Goal: Task Accomplishment & Management: Complete application form

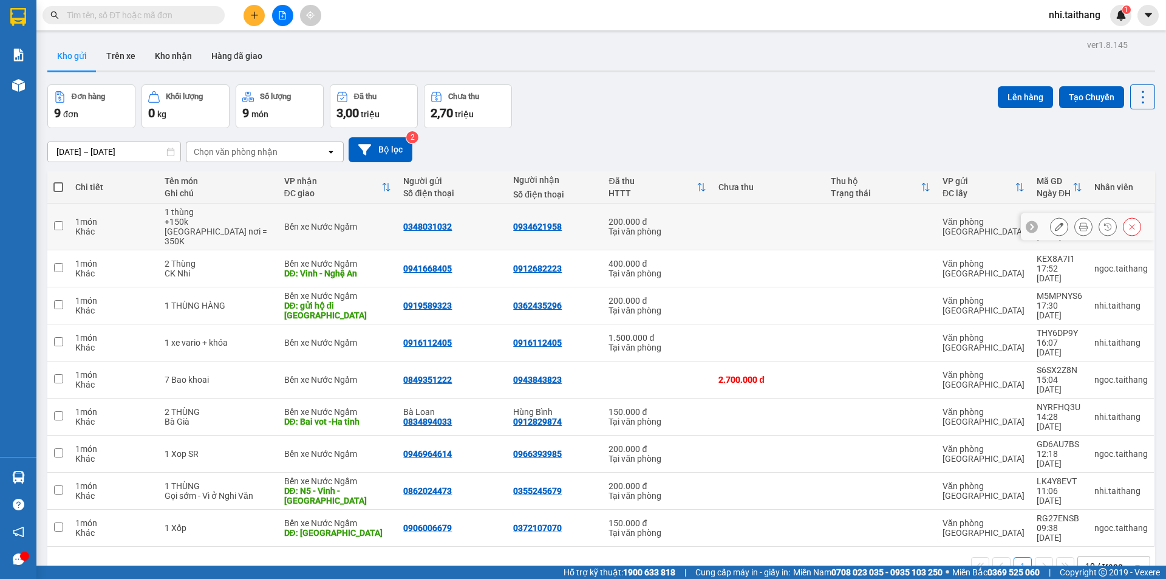
click at [56, 221] on input "checkbox" at bounding box center [58, 225] width 9 height 9
checkbox input "true"
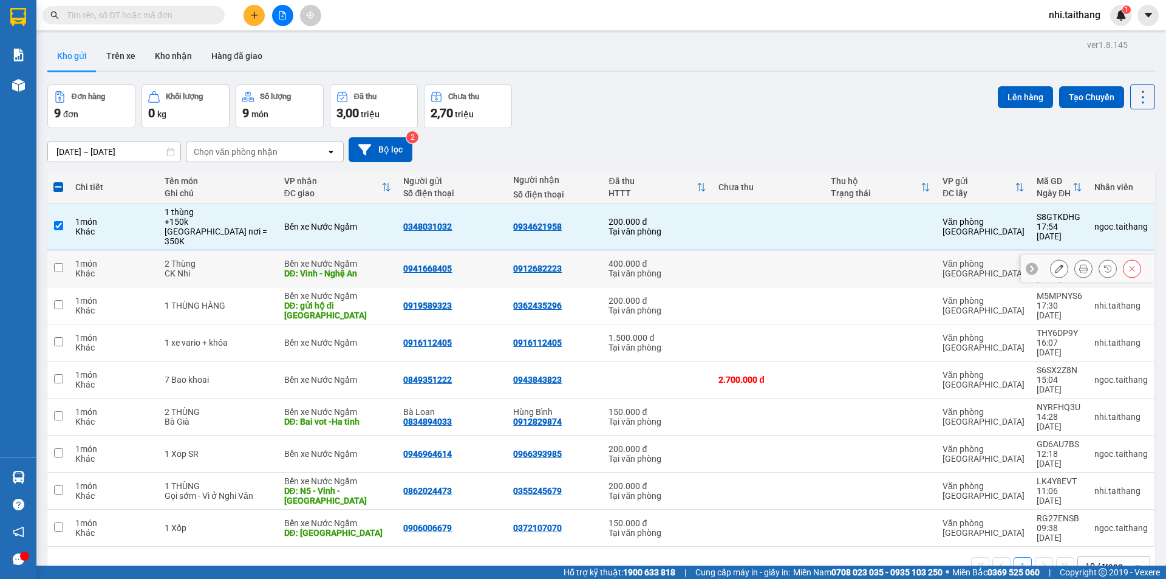
click at [59, 263] on input "checkbox" at bounding box center [58, 267] width 9 height 9
checkbox input "true"
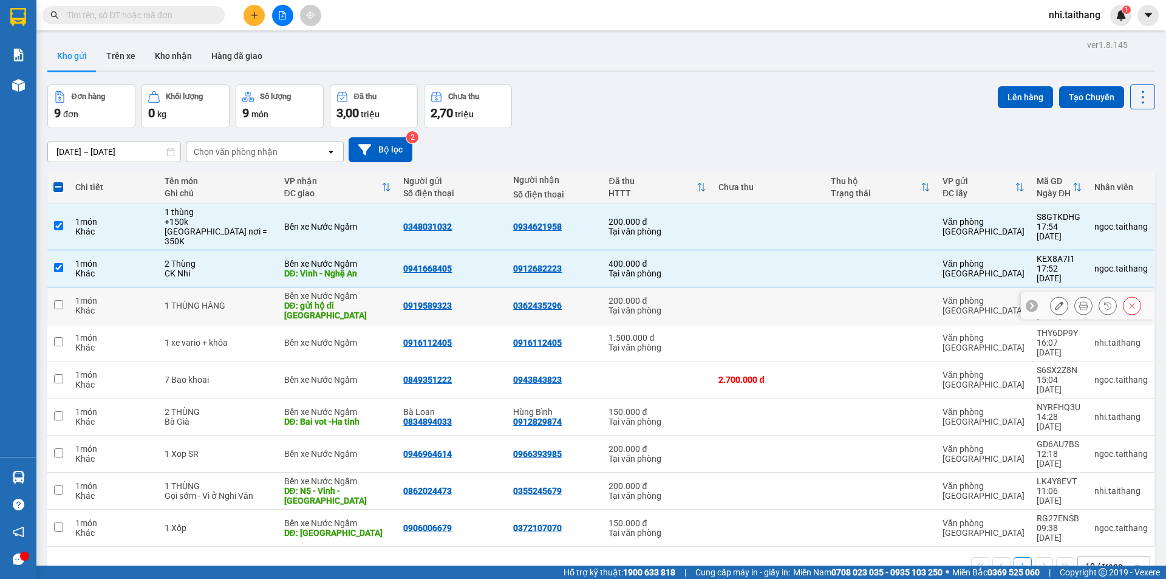
click at [60, 300] on input "checkbox" at bounding box center [58, 304] width 9 height 9
checkbox input "true"
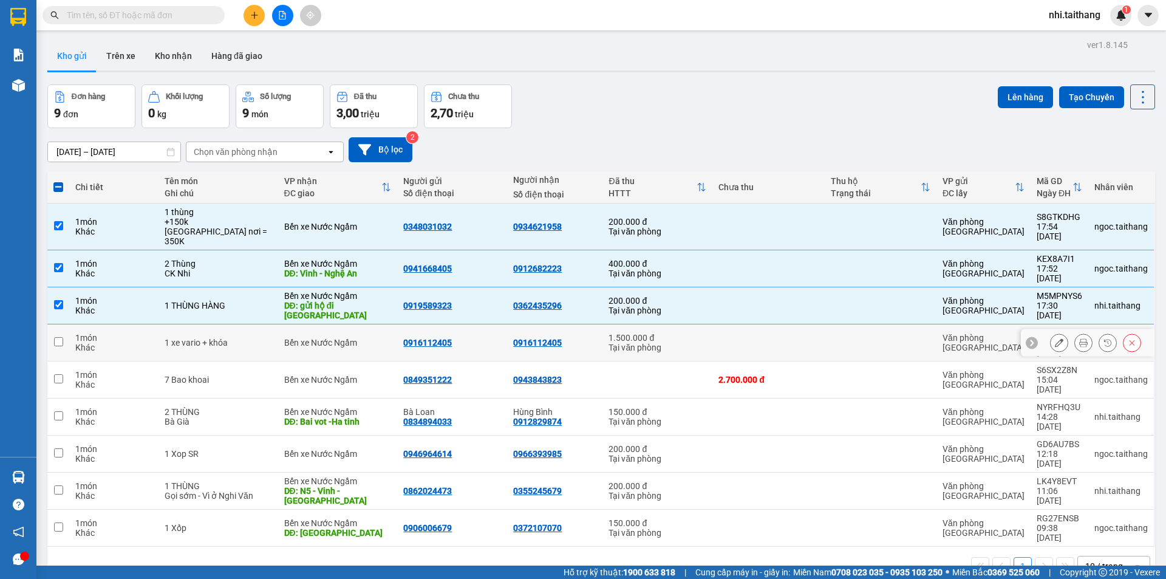
click at [57, 337] on input "checkbox" at bounding box center [58, 341] width 9 height 9
checkbox input "true"
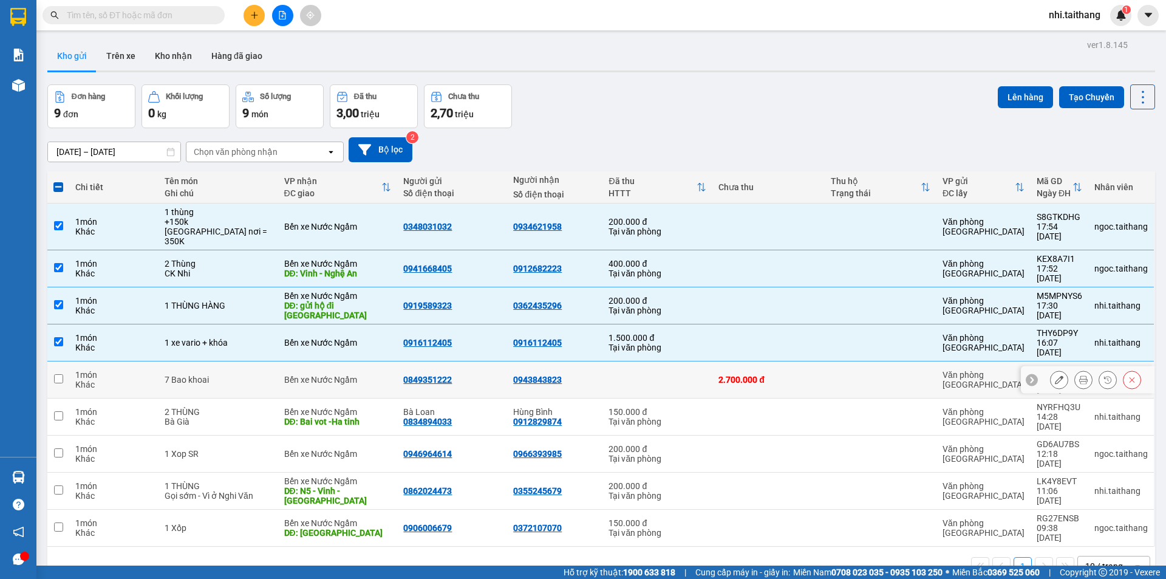
click at [58, 374] on input "checkbox" at bounding box center [58, 378] width 9 height 9
checkbox input "true"
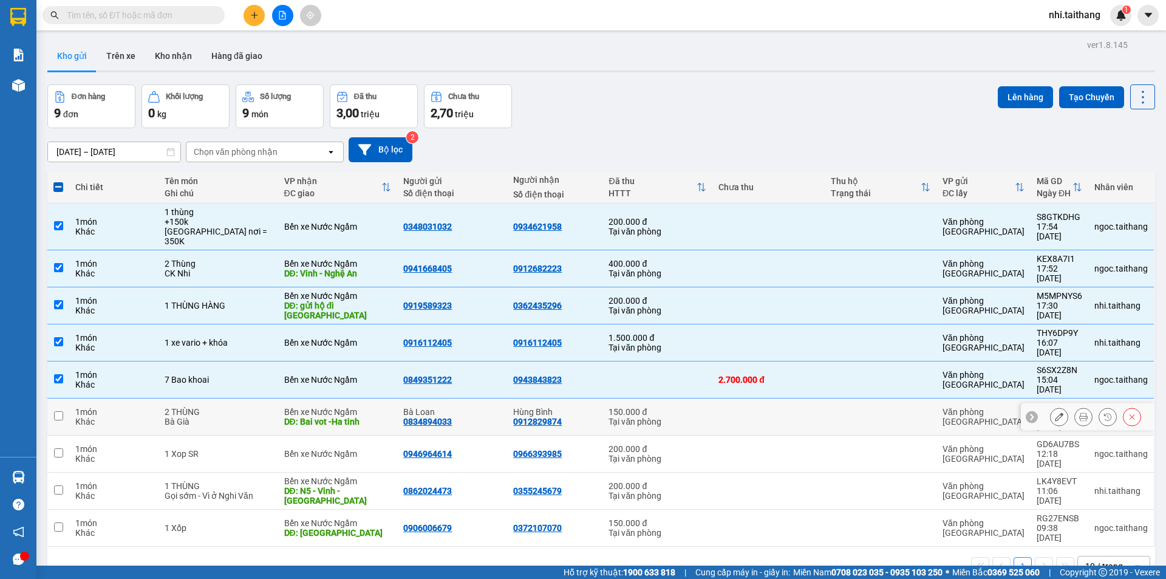
click at [61, 398] on td at bounding box center [58, 416] width 22 height 37
checkbox input "true"
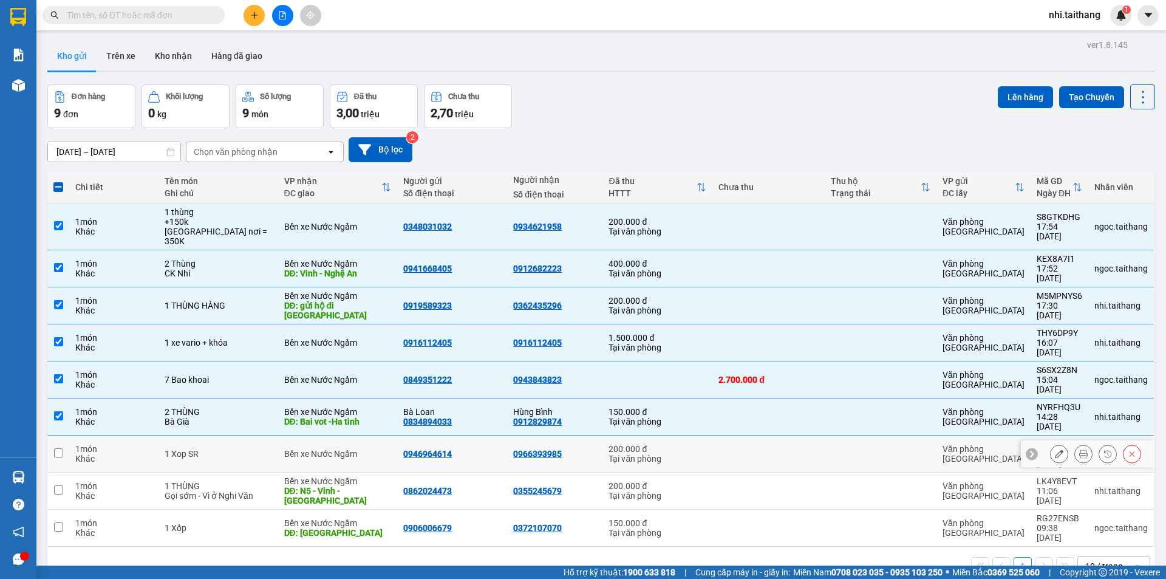
click at [60, 435] on td at bounding box center [58, 453] width 22 height 37
checkbox input "true"
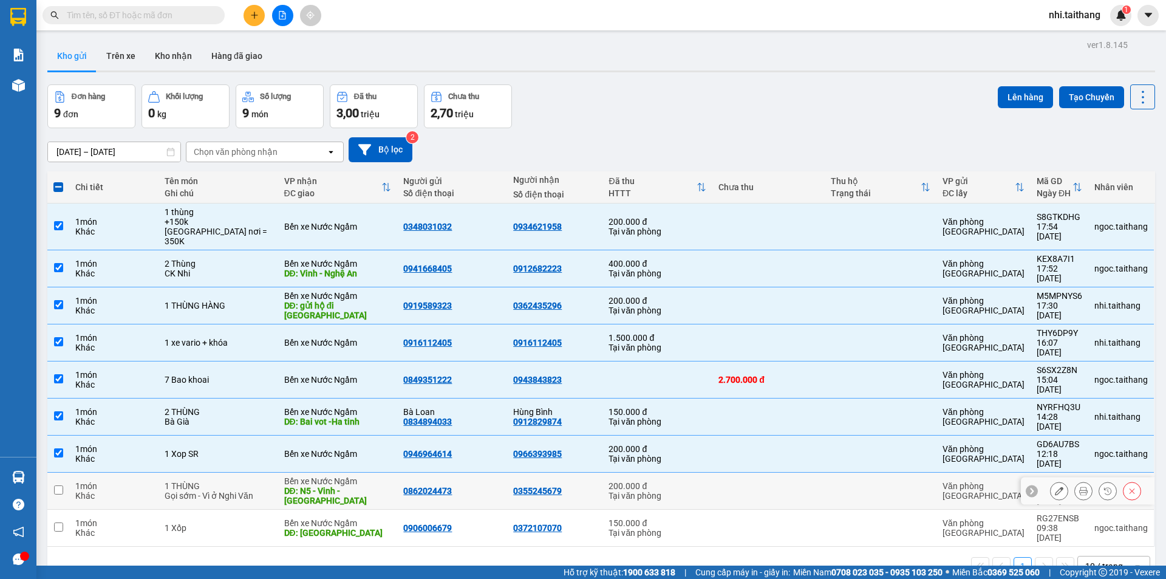
click at [63, 472] on td at bounding box center [58, 490] width 22 height 37
checkbox input "true"
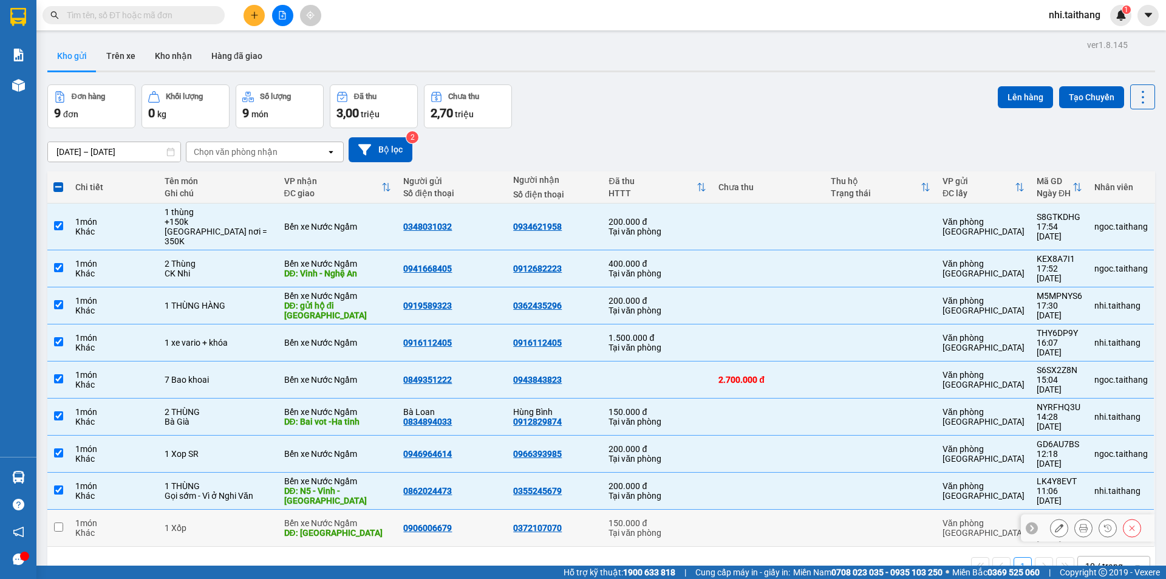
click at [59, 522] on input "checkbox" at bounding box center [58, 526] width 9 height 9
checkbox input "true"
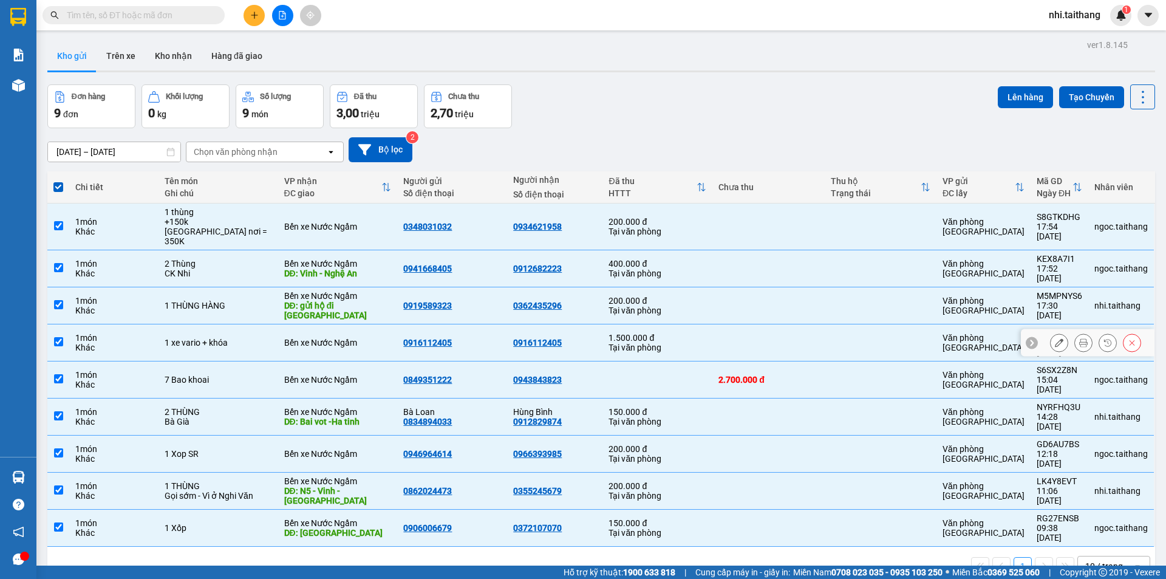
click at [52, 324] on td at bounding box center [58, 342] width 22 height 37
checkbox input "false"
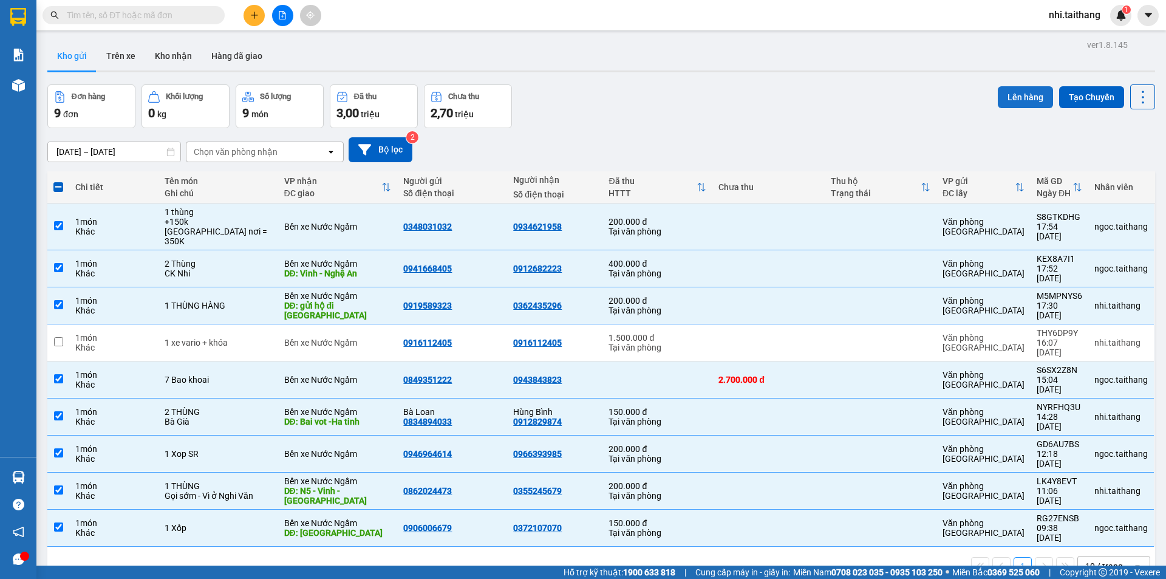
click at [1007, 93] on button "Lên hàng" at bounding box center [1025, 97] width 55 height 22
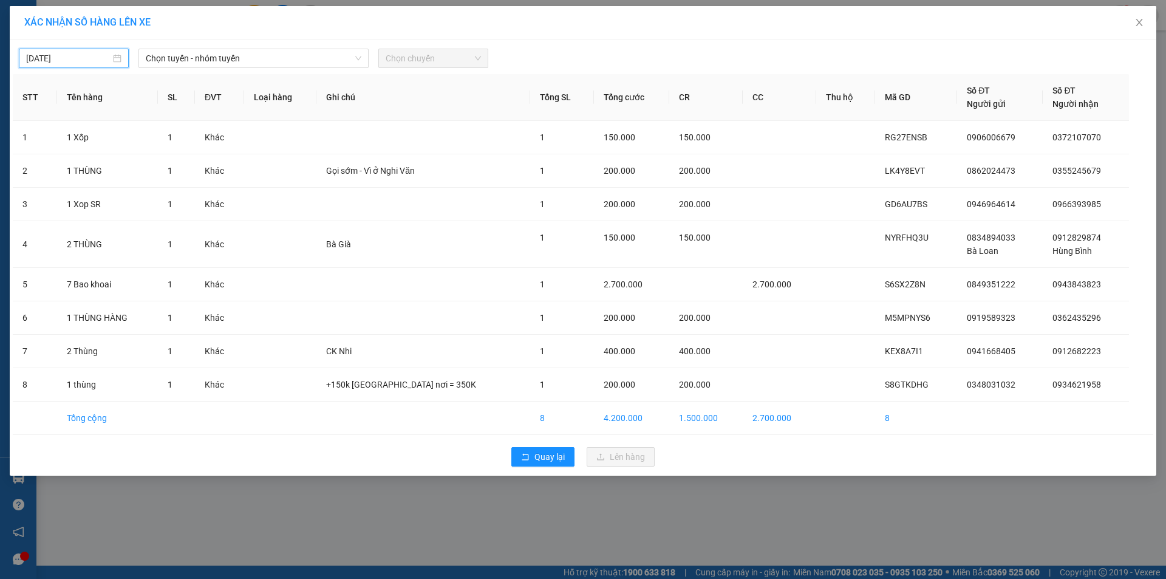
click at [72, 60] on input "[DATE]" at bounding box center [68, 58] width 84 height 13
click at [75, 163] on div "16" at bounding box center [80, 165] width 15 height 15
type input "16/09/2025"
click at [269, 52] on span "Chọn tuyến - nhóm tuyến" at bounding box center [254, 58] width 216 height 18
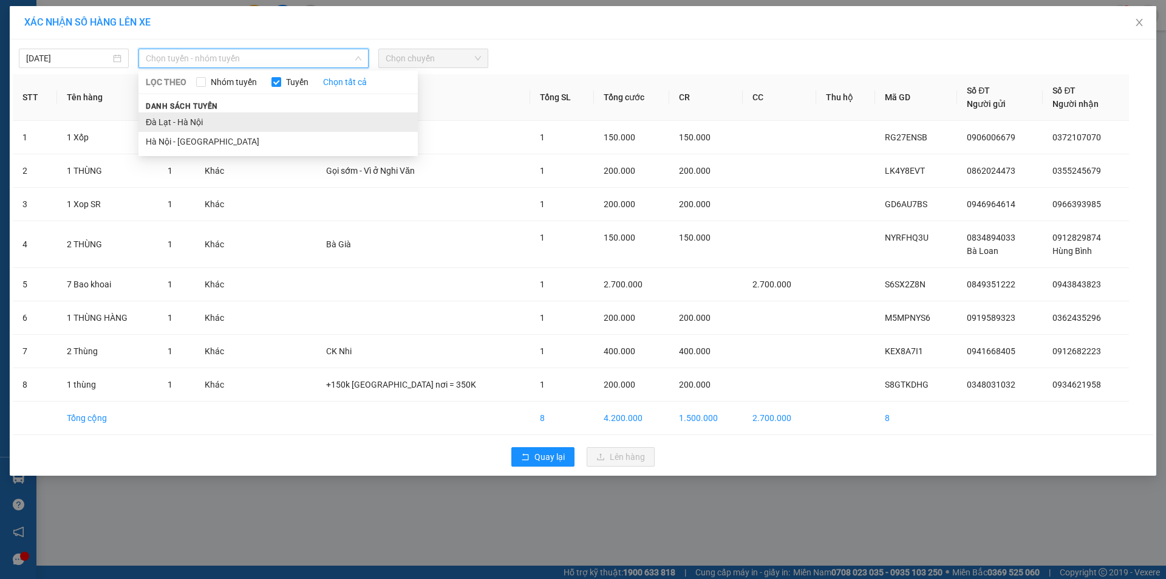
click at [194, 121] on li "Đà Lạt - Hà Nội" at bounding box center [277, 121] width 279 height 19
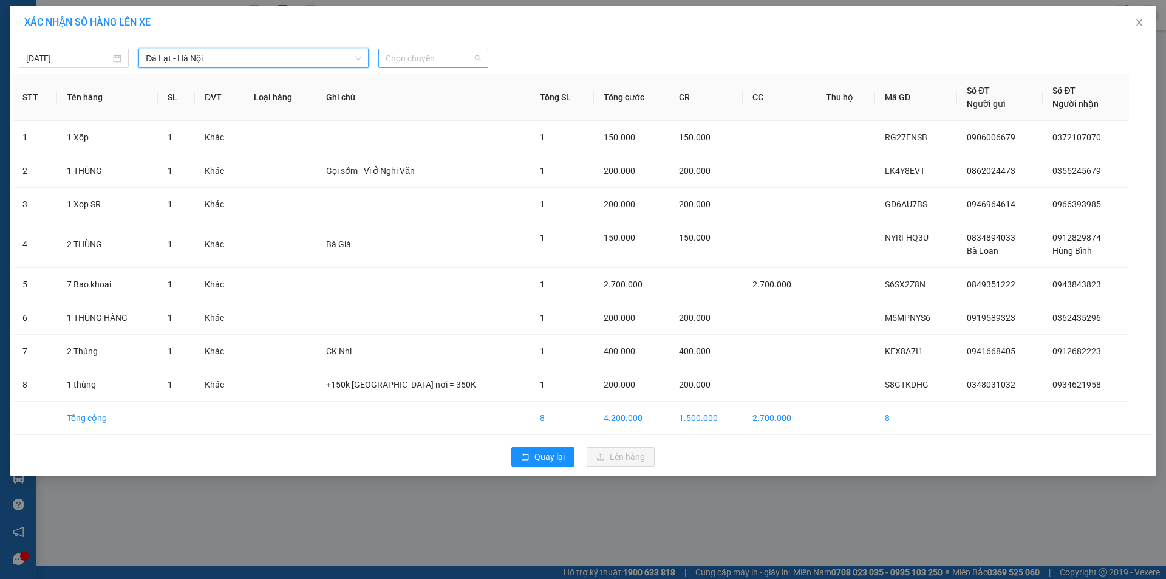
click at [442, 58] on span "Chọn chuyến" at bounding box center [433, 58] width 95 height 18
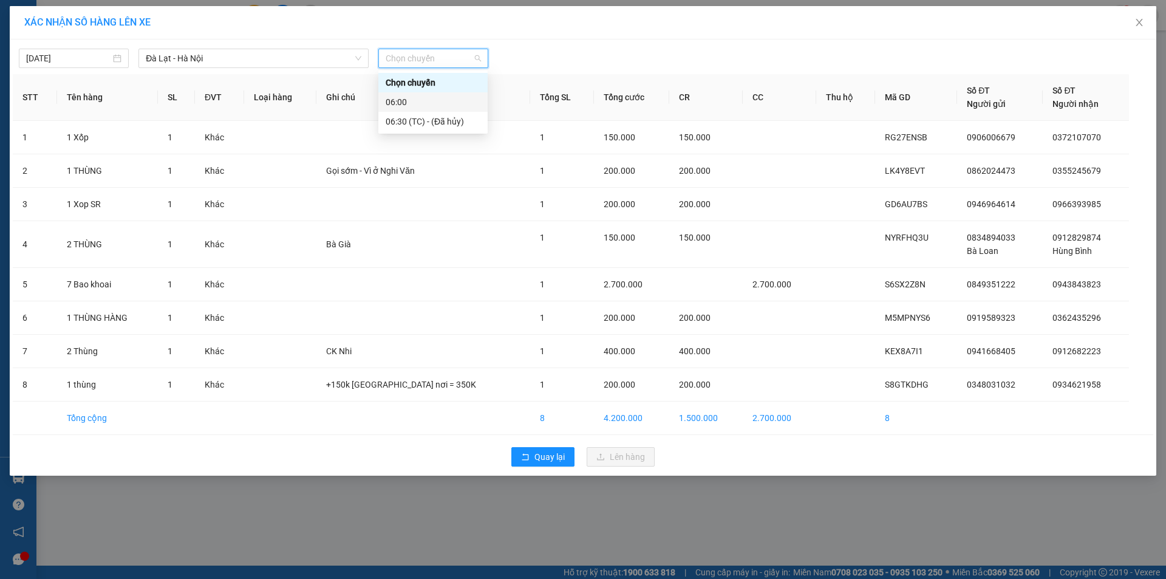
click at [428, 100] on div "06:00" at bounding box center [433, 101] width 95 height 13
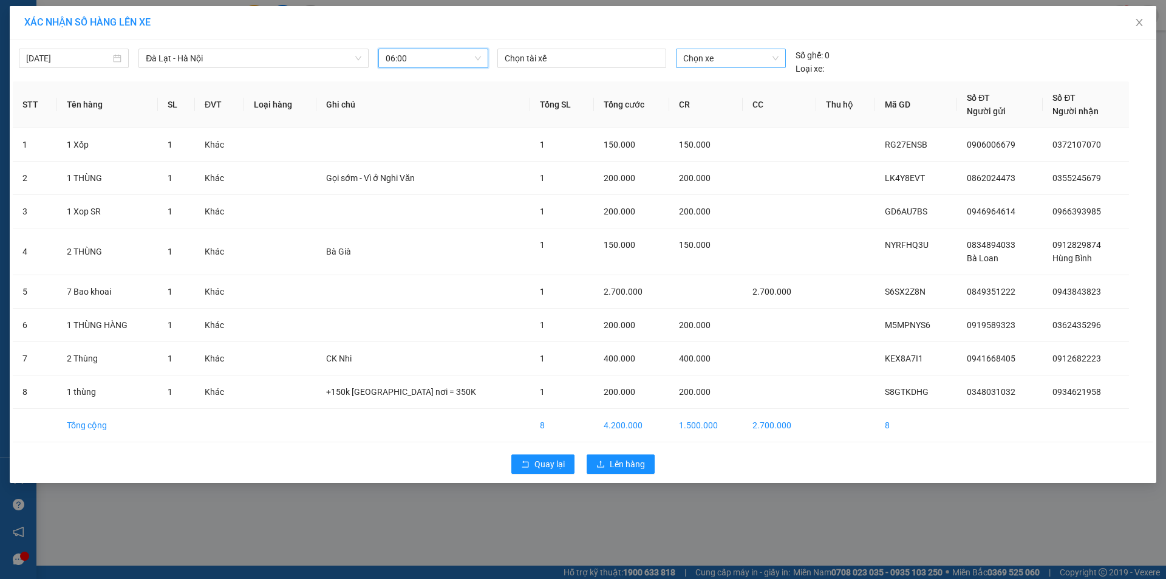
click at [735, 61] on span "Chọn xe" at bounding box center [730, 58] width 95 height 18
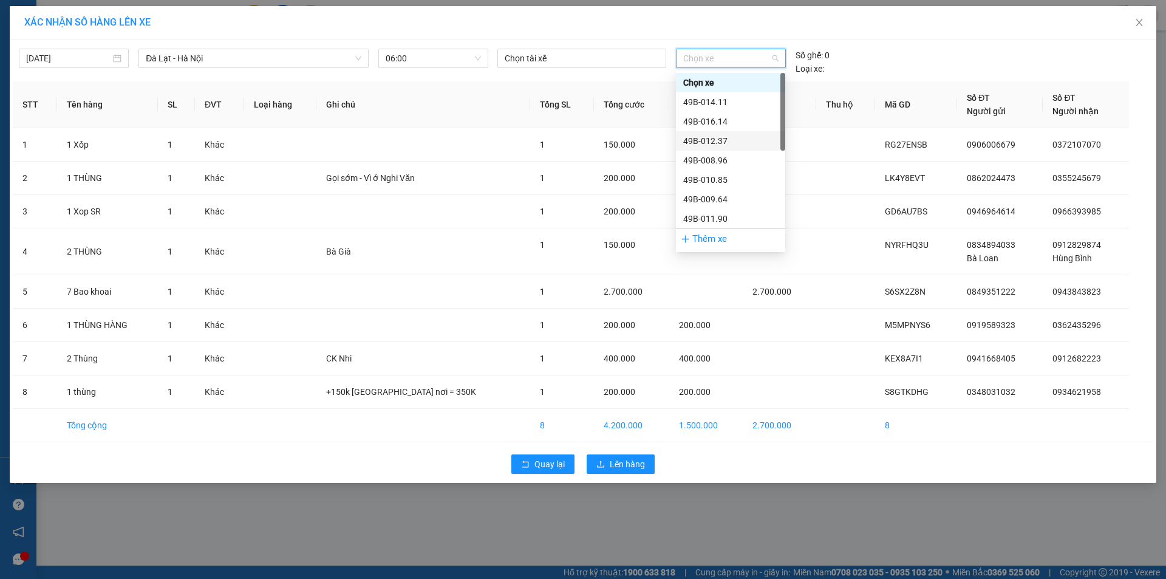
click at [713, 135] on div "49B-012.37" at bounding box center [730, 140] width 95 height 13
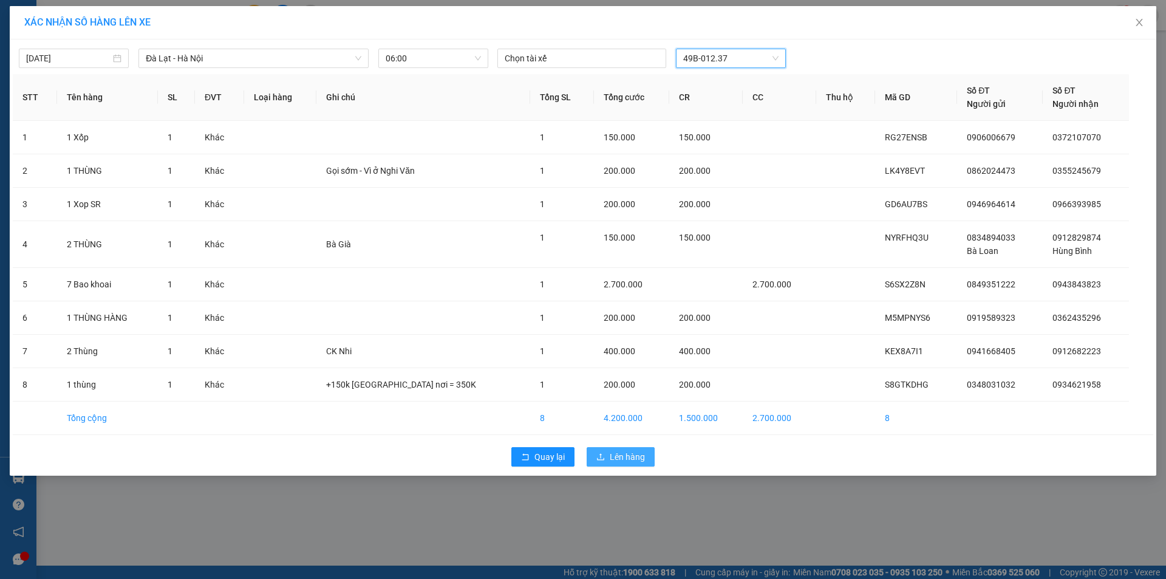
click at [615, 448] on button "Lên hàng" at bounding box center [621, 456] width 68 height 19
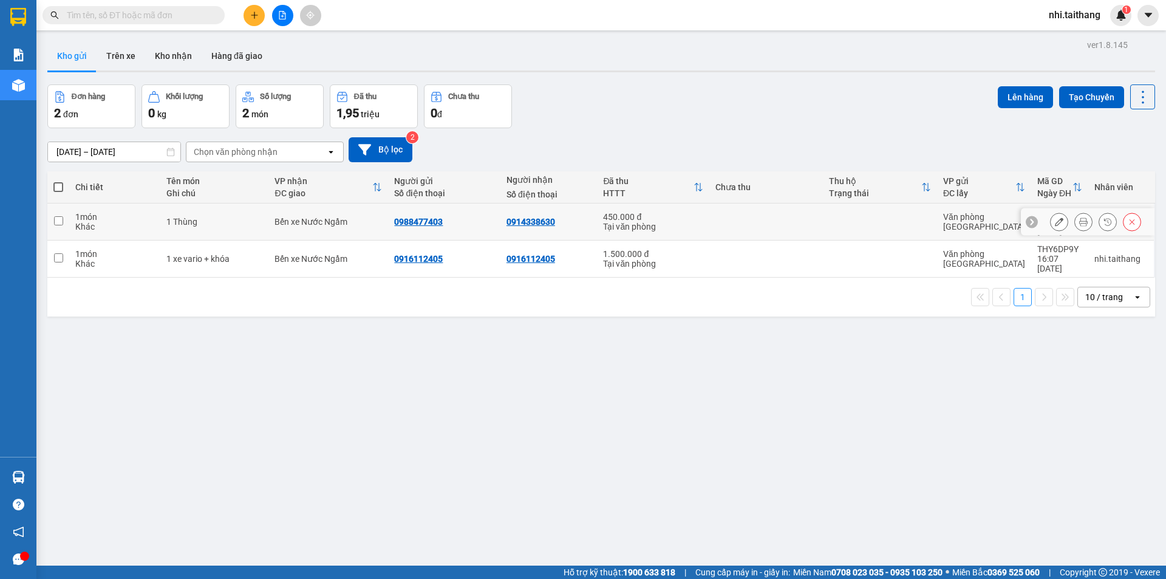
click at [56, 216] on input "checkbox" at bounding box center [58, 220] width 9 height 9
checkbox input "true"
click at [278, 9] on button at bounding box center [282, 15] width 21 height 21
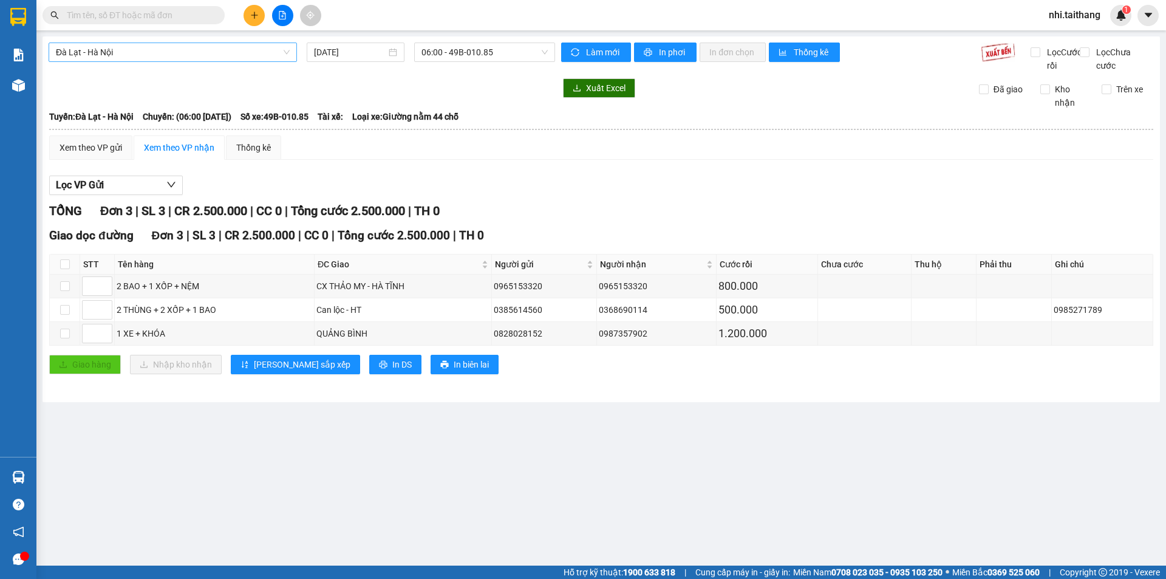
click at [156, 50] on span "Đà Lạt - Hà Nội" at bounding box center [173, 52] width 234 height 18
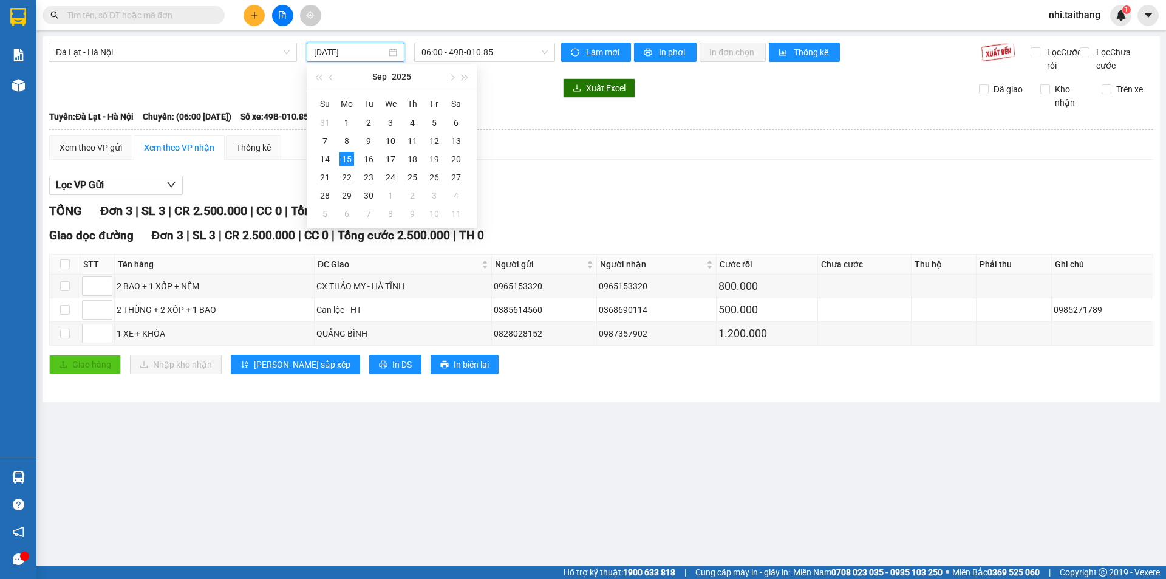
click at [350, 50] on input "[DATE]" at bounding box center [350, 52] width 72 height 13
click at [372, 159] on div "16" at bounding box center [368, 159] width 15 height 15
type input "16/09/2025"
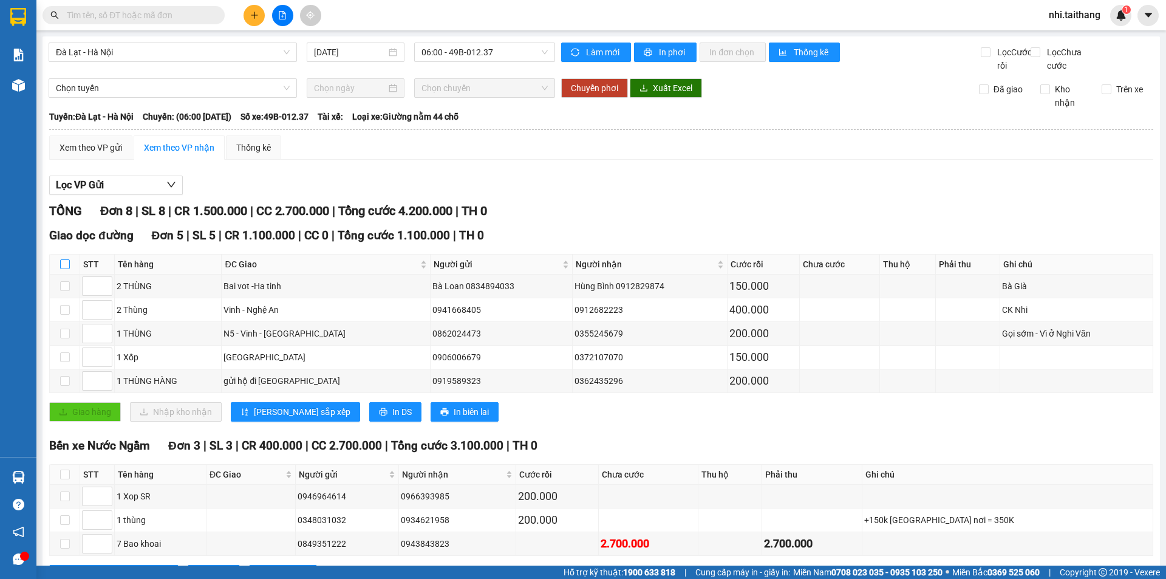
click at [64, 269] on input "checkbox" at bounding box center [65, 264] width 10 height 10
checkbox input "true"
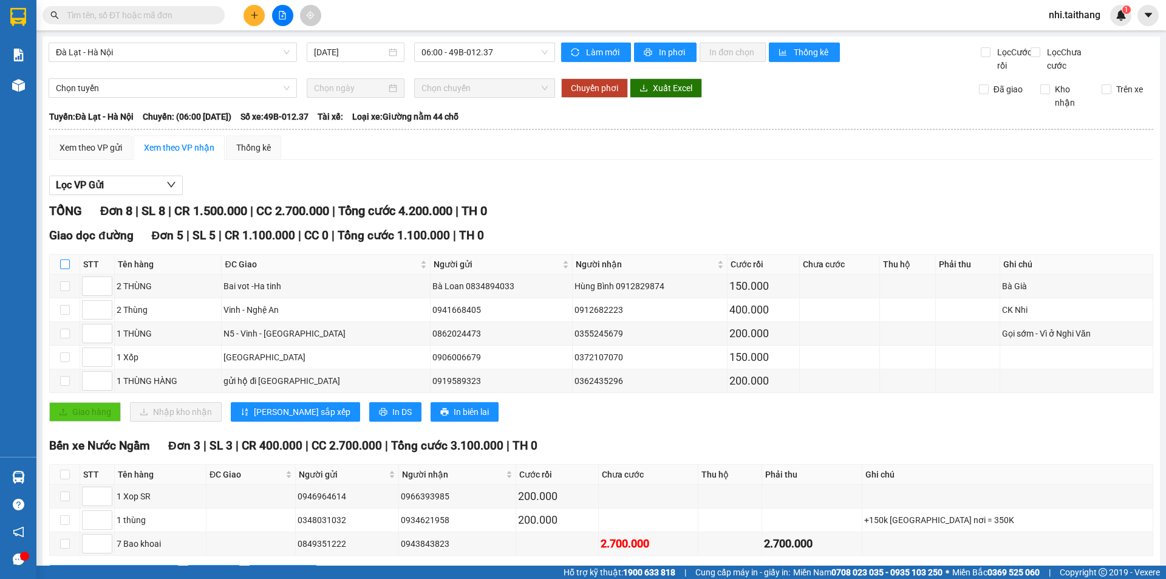
checkbox input "true"
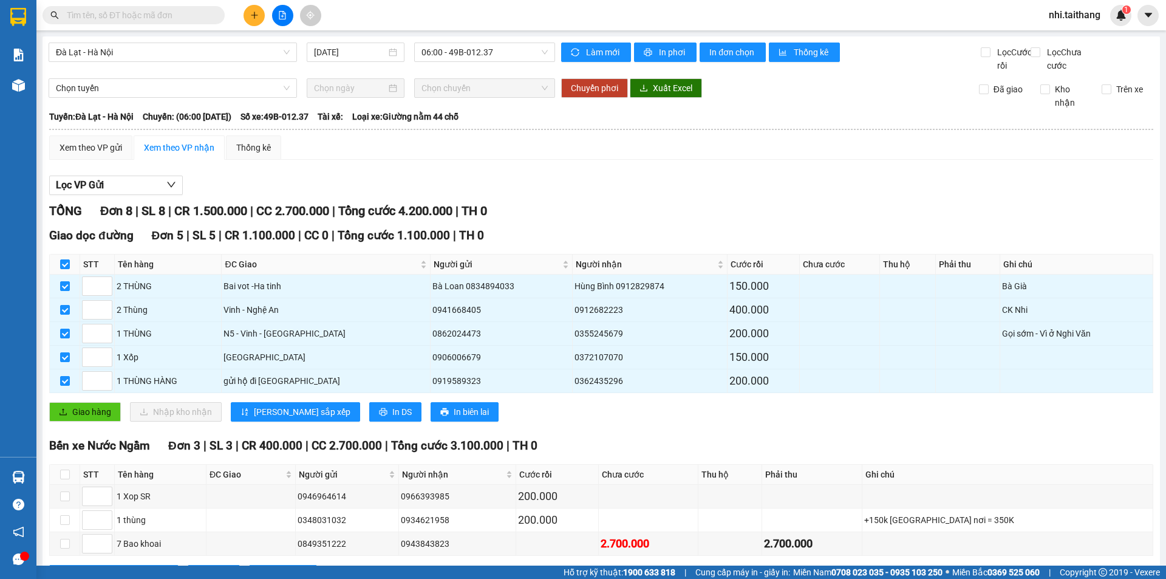
scroll to position [66, 0]
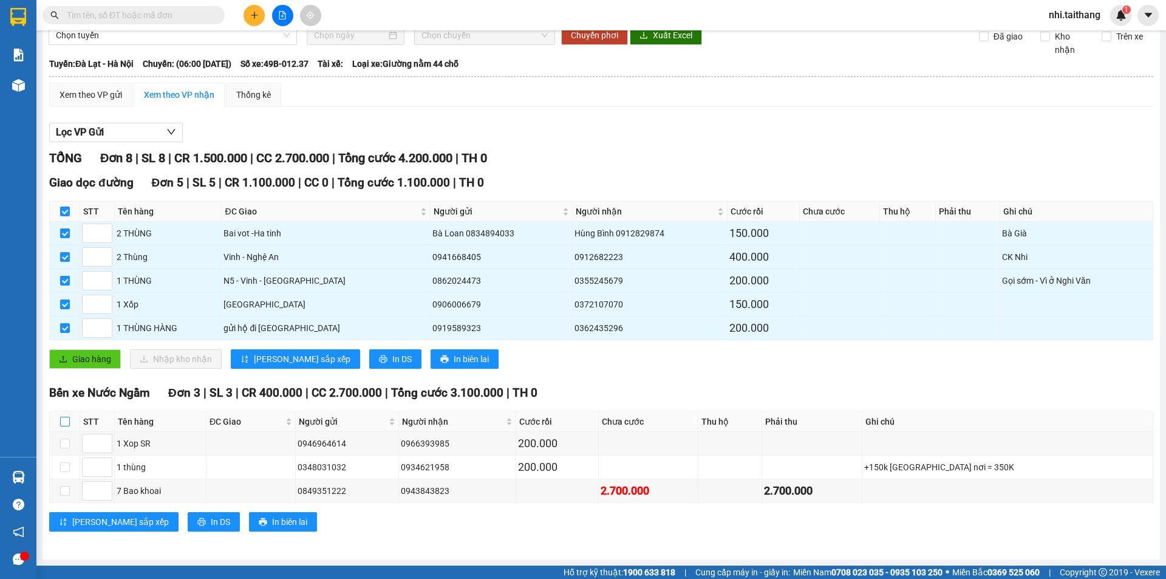
click at [62, 420] on input "checkbox" at bounding box center [65, 422] width 10 height 10
checkbox input "true"
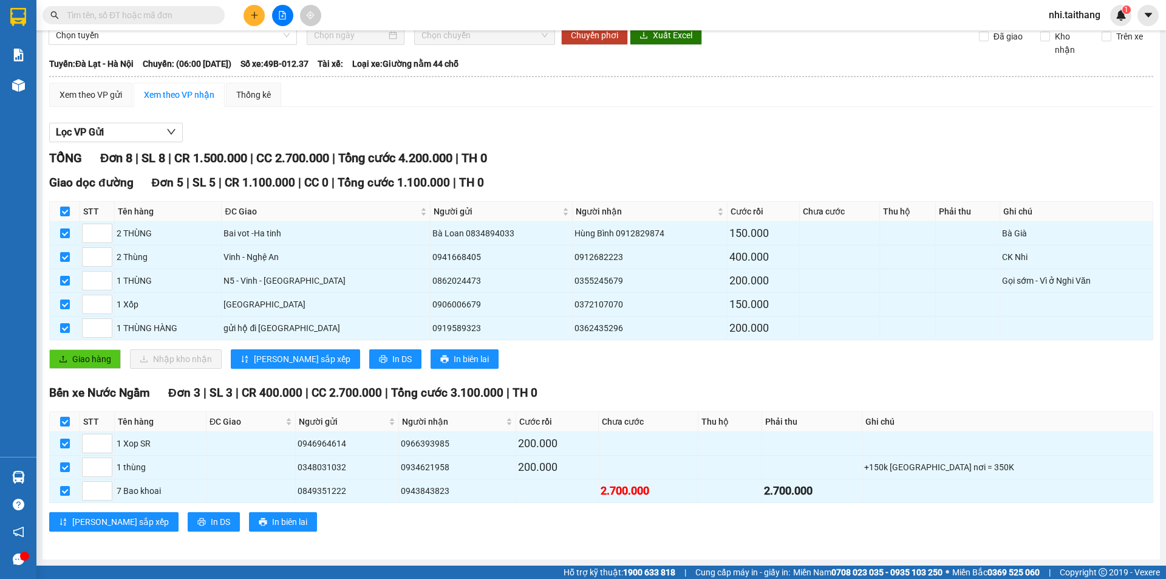
scroll to position [0, 0]
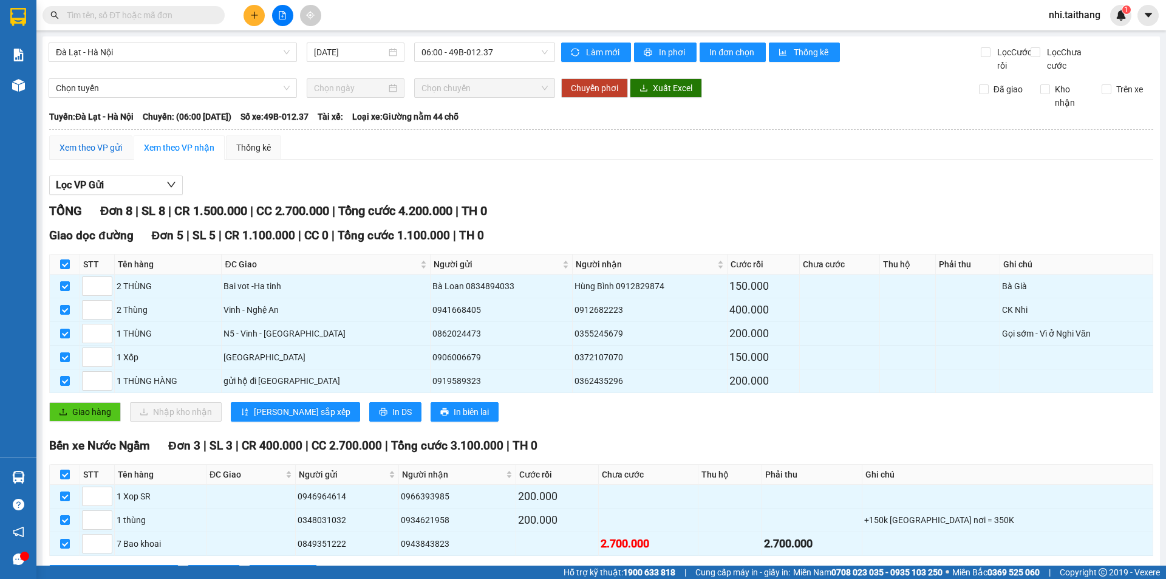
click at [94, 154] on div "Xem theo VP gửi" at bounding box center [91, 147] width 63 height 13
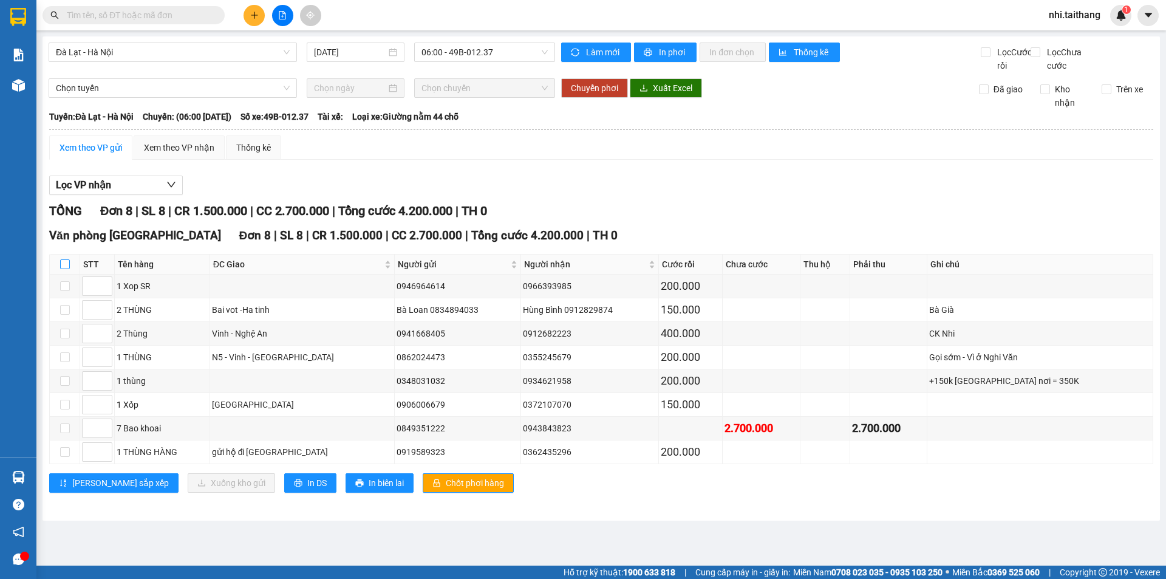
click at [64, 271] on label at bounding box center [65, 263] width 10 height 13
click at [64, 269] on input "checkbox" at bounding box center [65, 264] width 10 height 10
checkbox input "true"
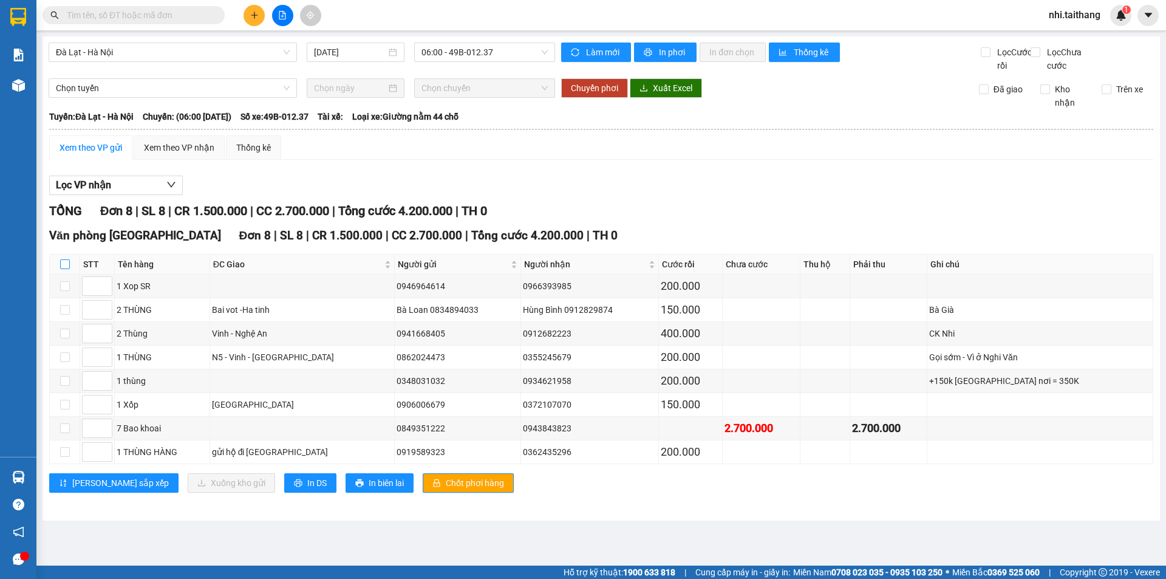
checkbox input "true"
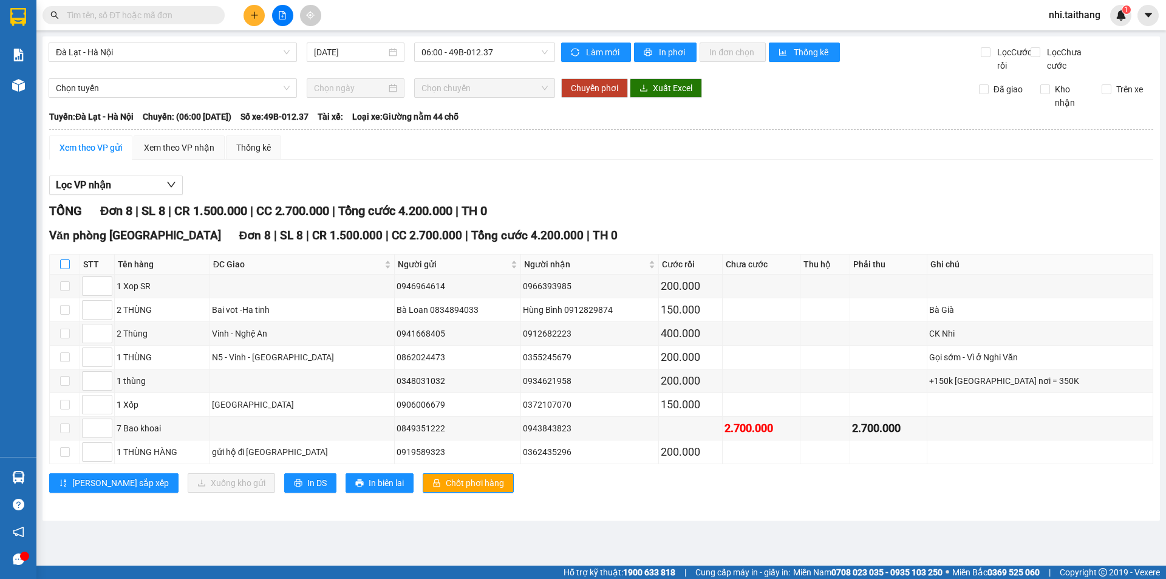
checkbox input "true"
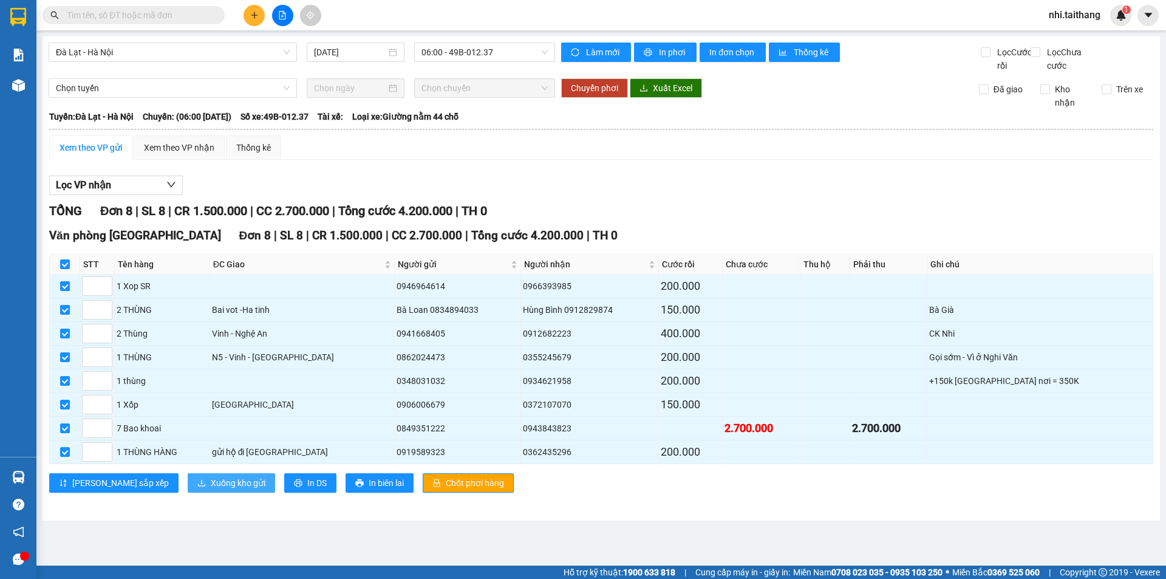
click at [211, 489] on span "Xuống kho gửi" at bounding box center [238, 482] width 55 height 13
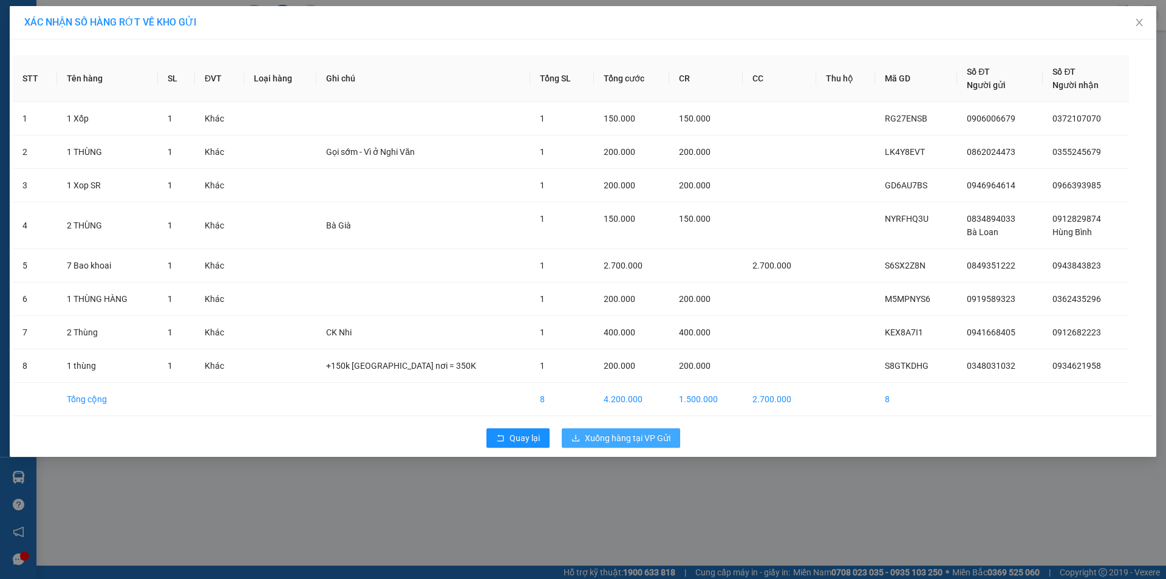
click at [620, 439] on span "Xuống hàng tại VP Gửi" at bounding box center [628, 437] width 86 height 13
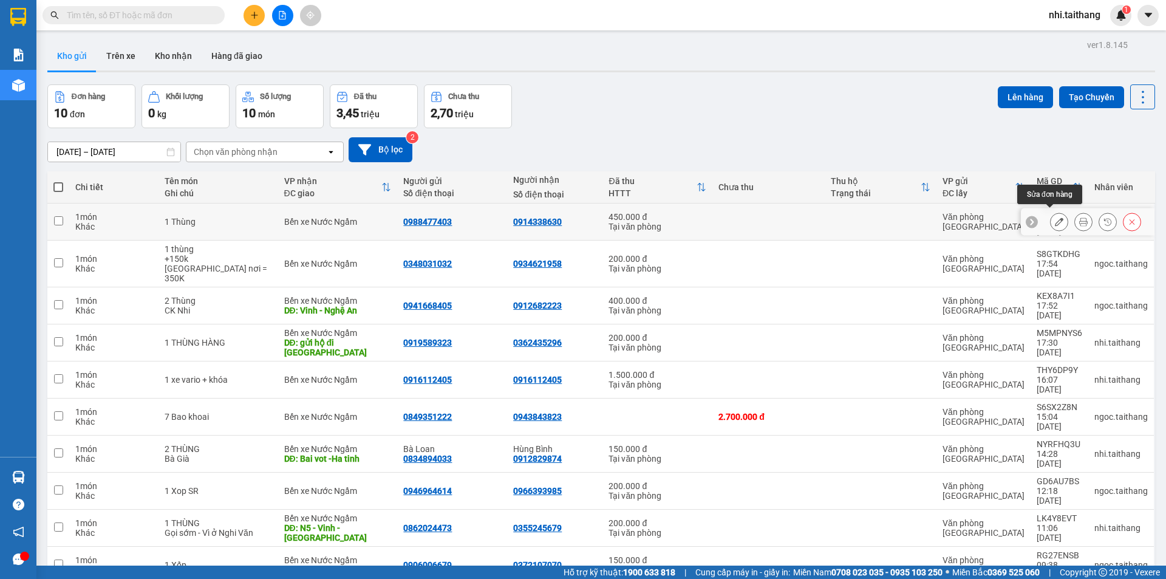
click at [1055, 219] on button at bounding box center [1059, 221] width 17 height 21
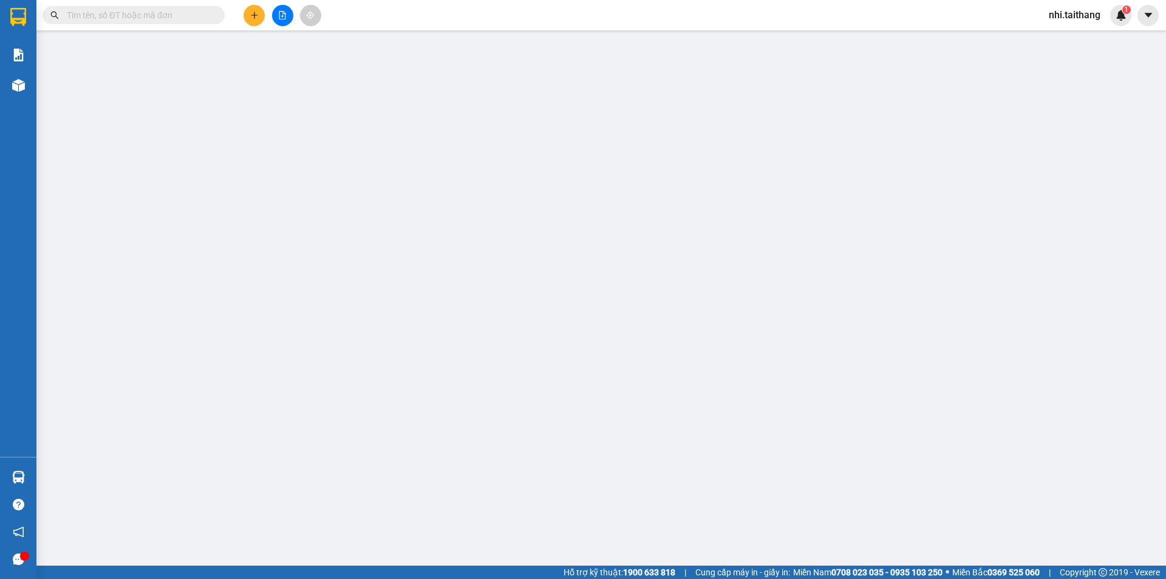
type input "0988477403"
type input "0914338630"
type input "450.000"
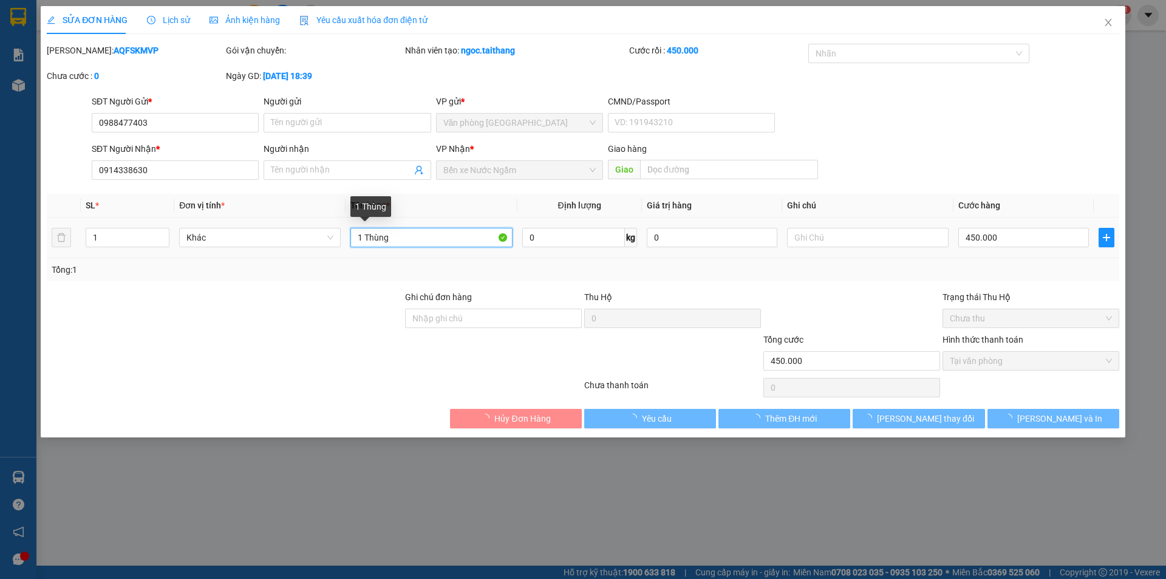
click at [363, 231] on input "1 Thùng" at bounding box center [431, 237] width 162 height 19
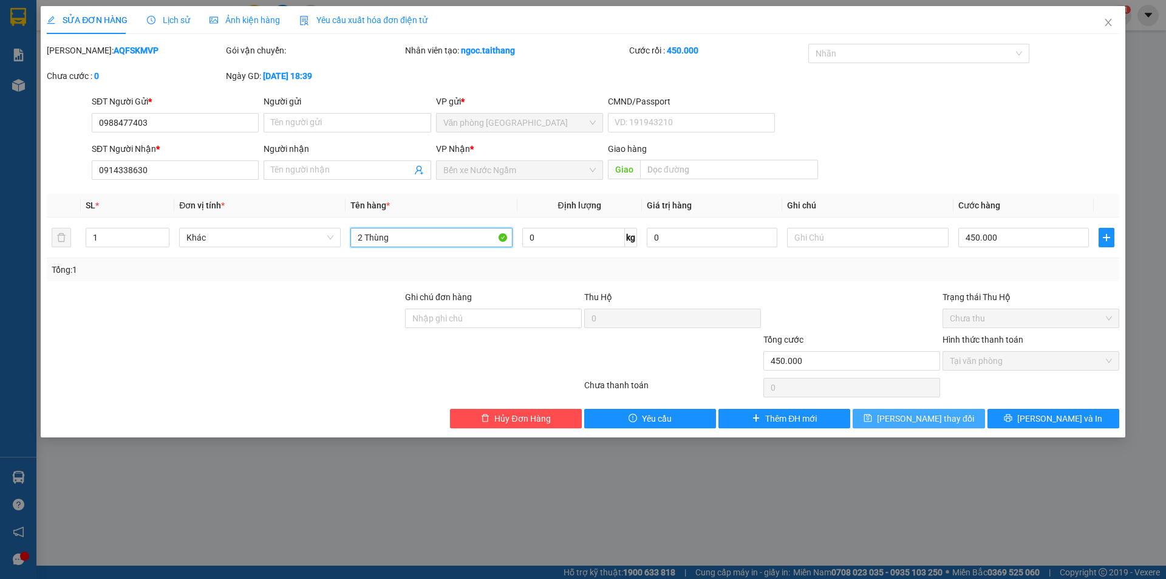
type input "2 Thùng"
click at [905, 413] on span "Lưu thay đổi" at bounding box center [925, 418] width 97 height 13
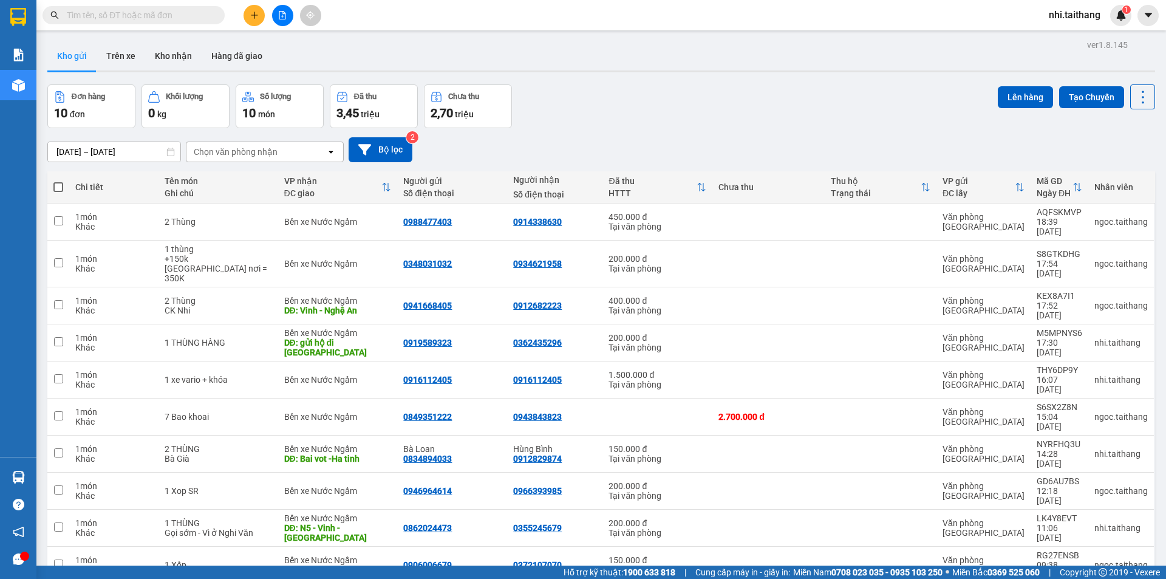
click at [58, 182] on span at bounding box center [58, 187] width 10 height 10
click at [58, 181] on input "checkbox" at bounding box center [58, 181] width 0 height 0
checkbox input "true"
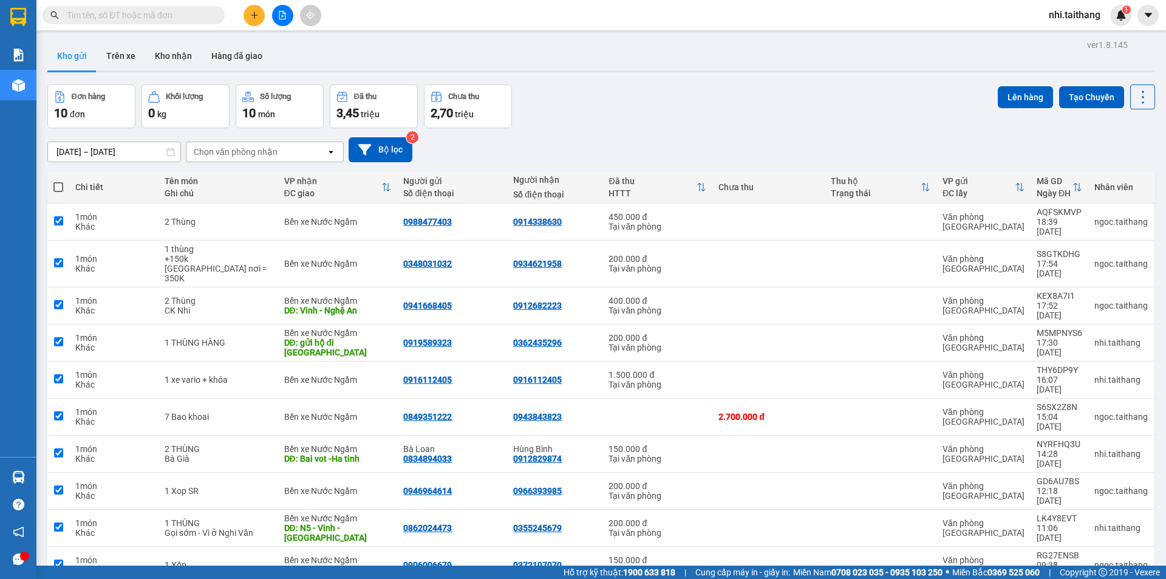
checkbox input "true"
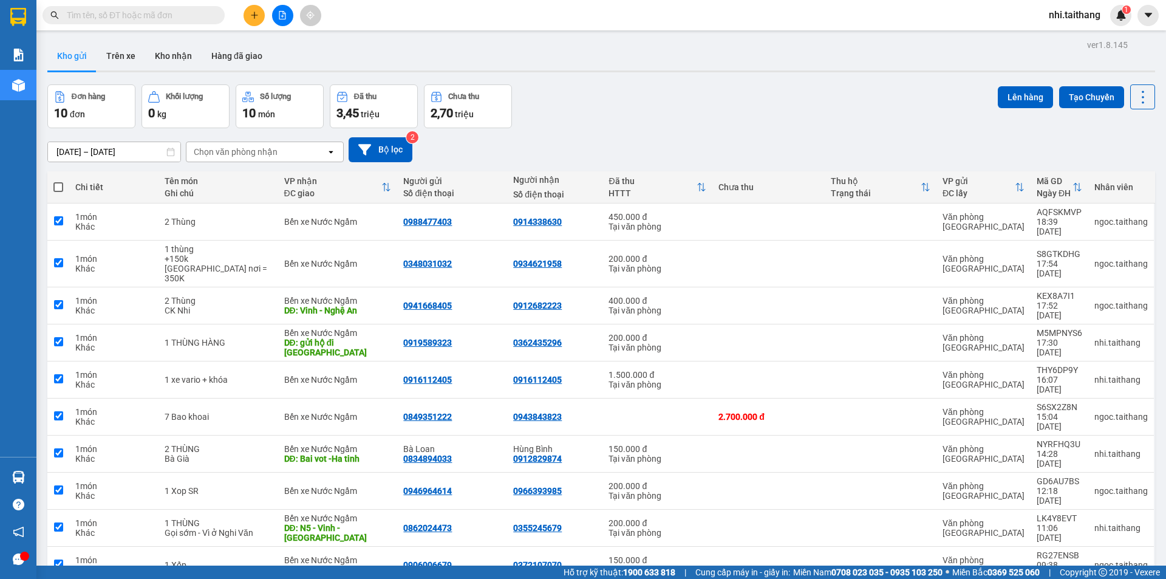
checkbox input "true"
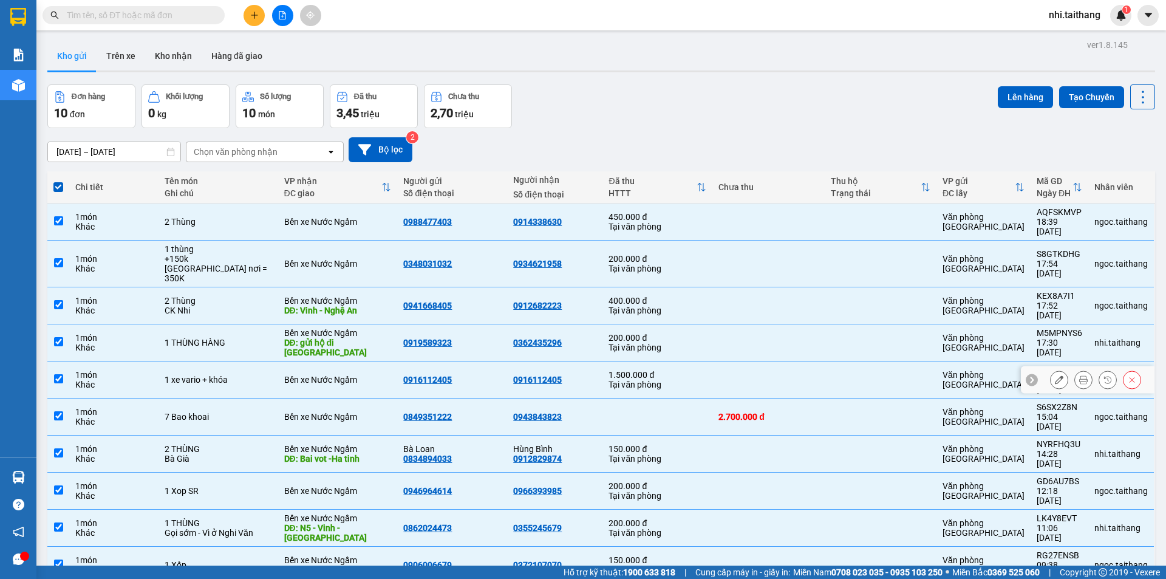
click at [58, 374] on input "checkbox" at bounding box center [58, 378] width 9 height 9
checkbox input "false"
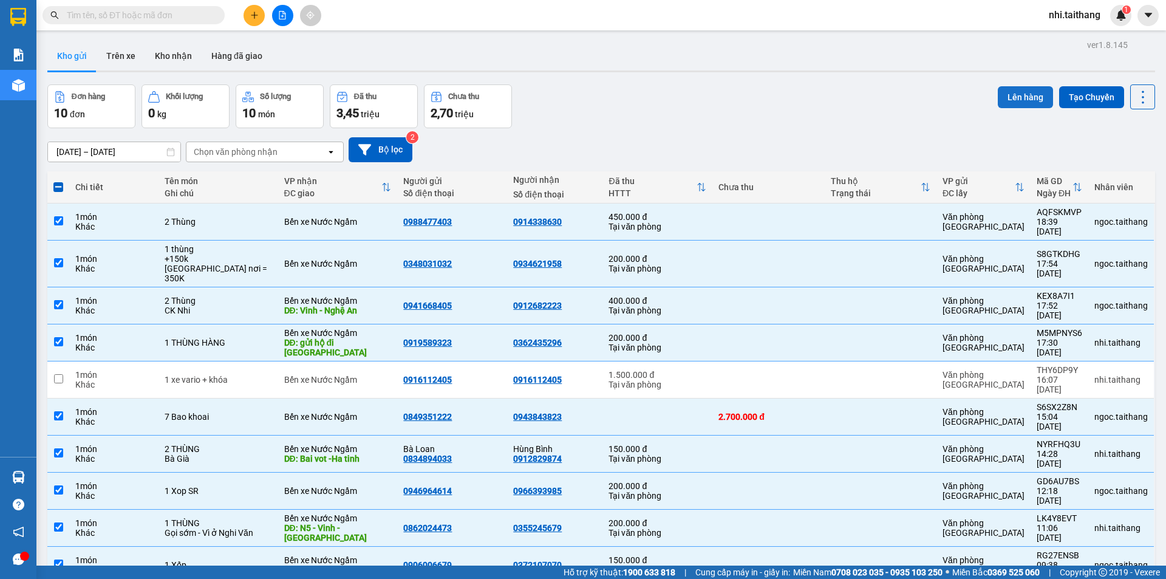
click at [1001, 94] on button "Lên hàng" at bounding box center [1025, 97] width 55 height 22
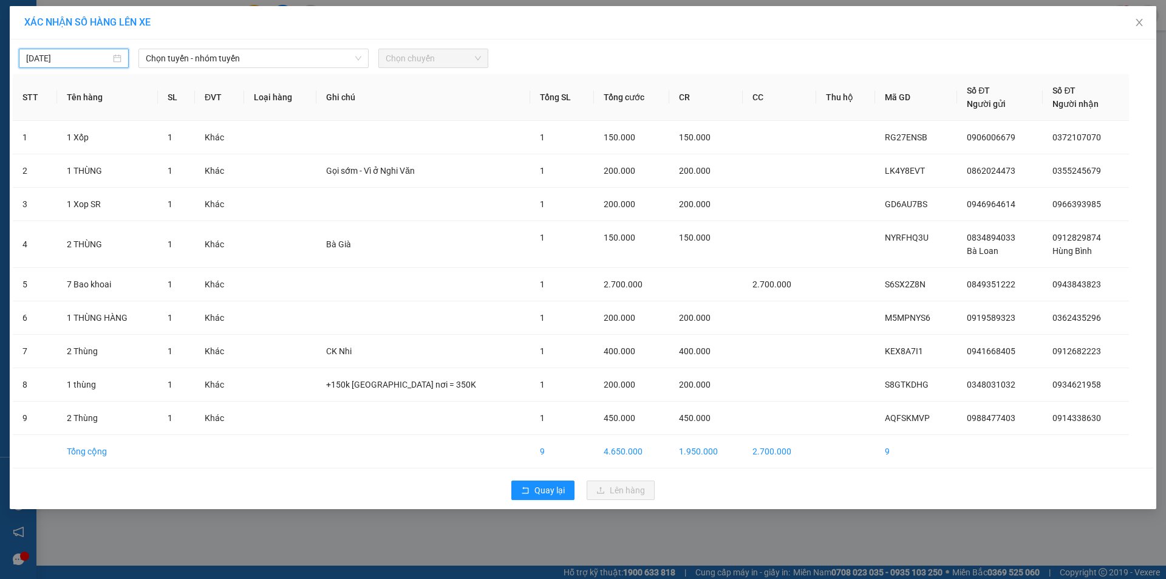
click at [79, 63] on input "[DATE]" at bounding box center [68, 58] width 84 height 13
click at [80, 166] on div "16" at bounding box center [80, 165] width 15 height 15
type input "16/09/2025"
click at [239, 54] on span "Chọn tuyến - nhóm tuyến" at bounding box center [254, 58] width 216 height 18
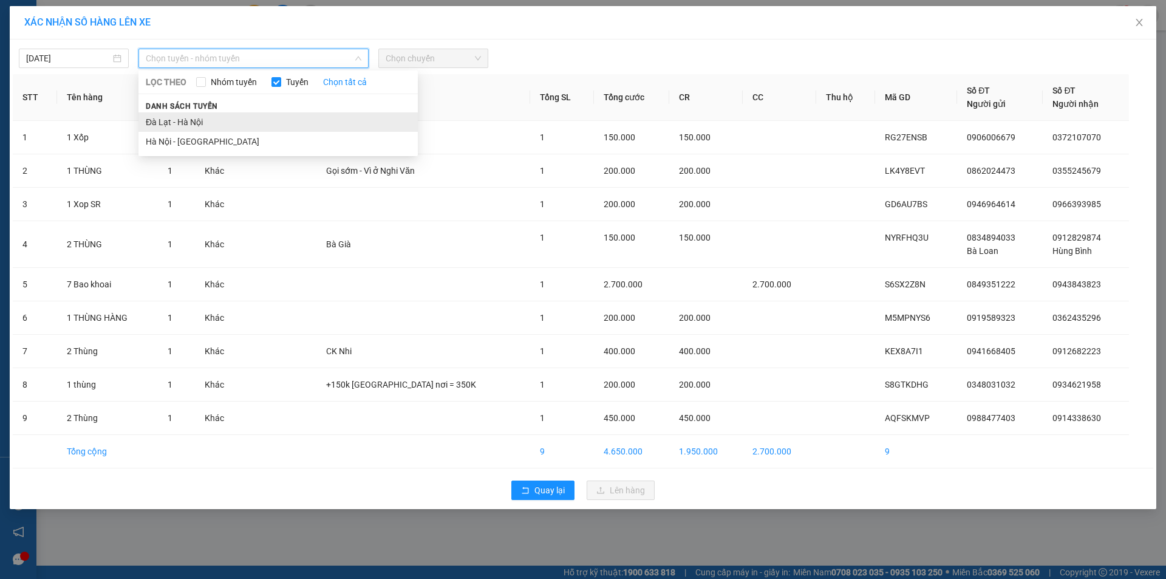
click at [209, 119] on li "Đà Lạt - Hà Nội" at bounding box center [277, 121] width 279 height 19
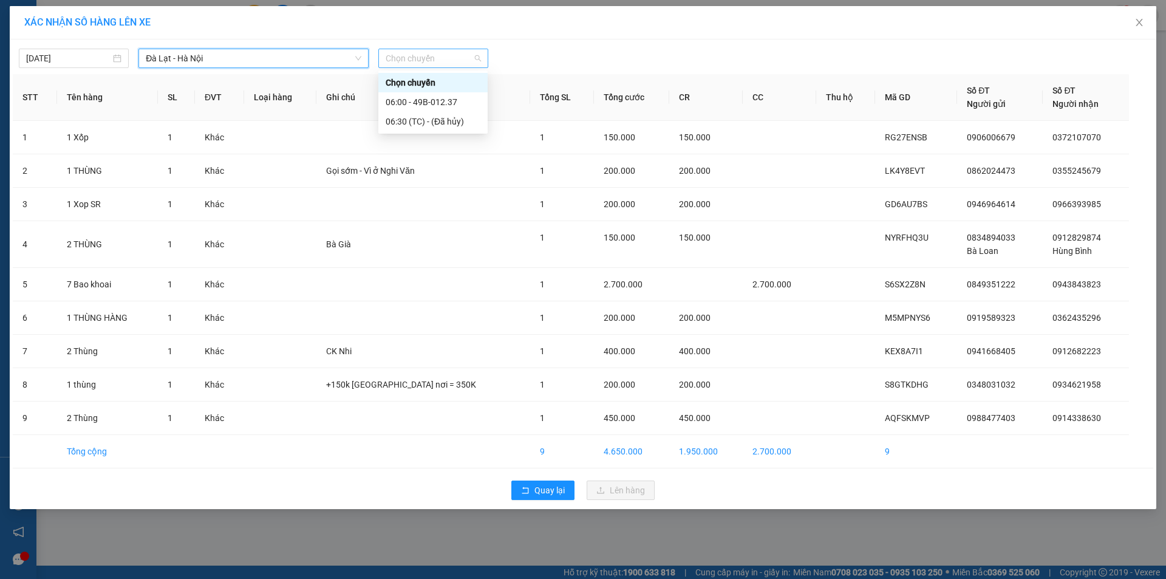
click at [427, 63] on span "Chọn chuyến" at bounding box center [433, 58] width 95 height 18
click at [424, 97] on div "06:00 - 49B-012.37" at bounding box center [433, 101] width 95 height 13
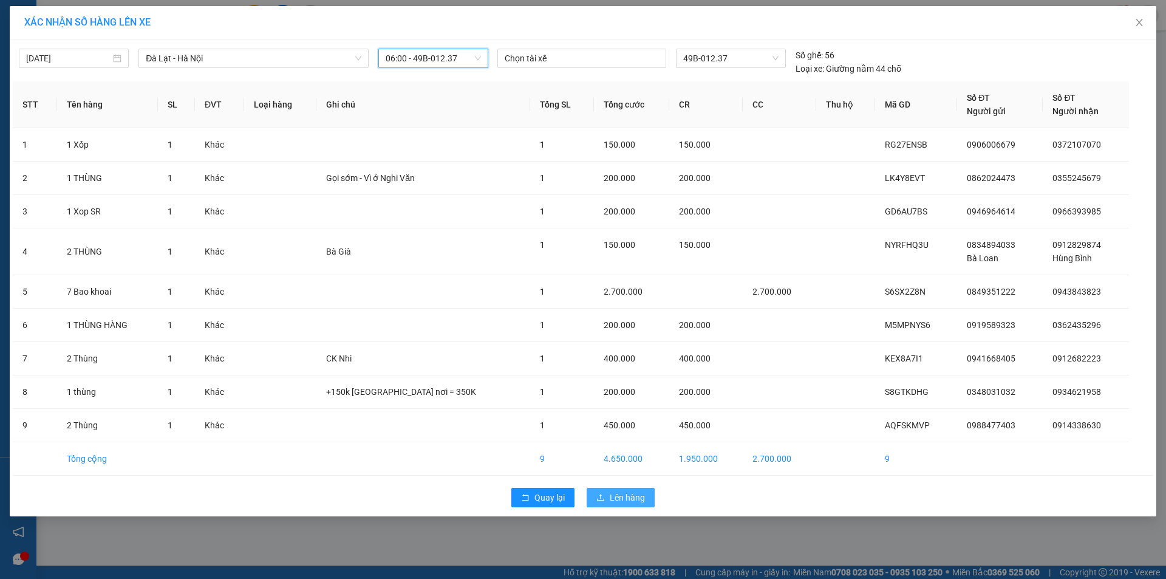
click at [617, 499] on span "Lên hàng" at bounding box center [627, 497] width 35 height 13
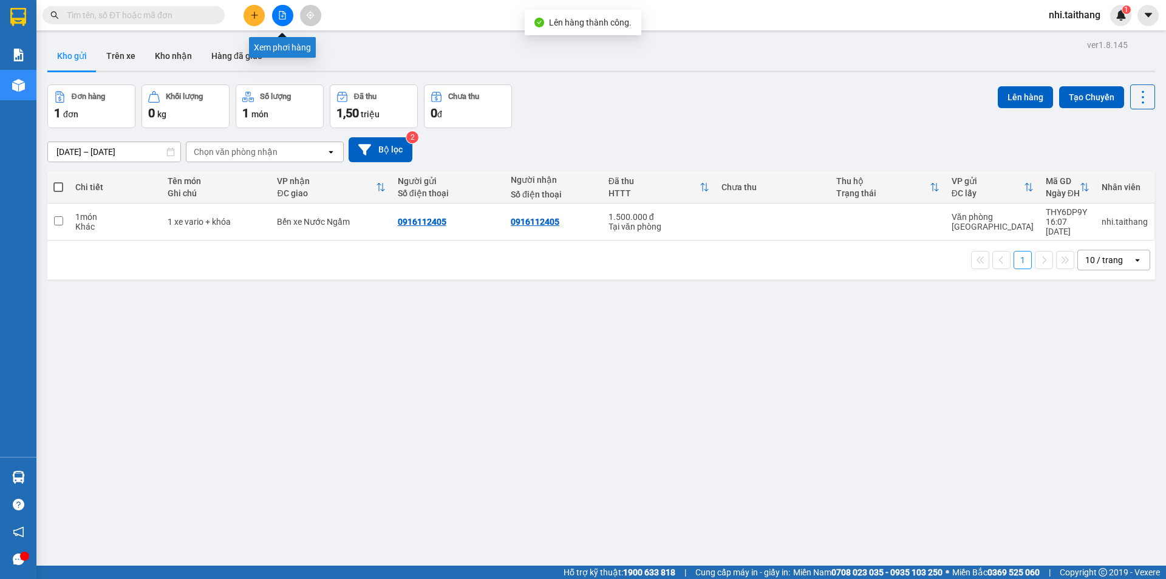
click at [281, 13] on icon "file-add" at bounding box center [282, 15] width 9 height 9
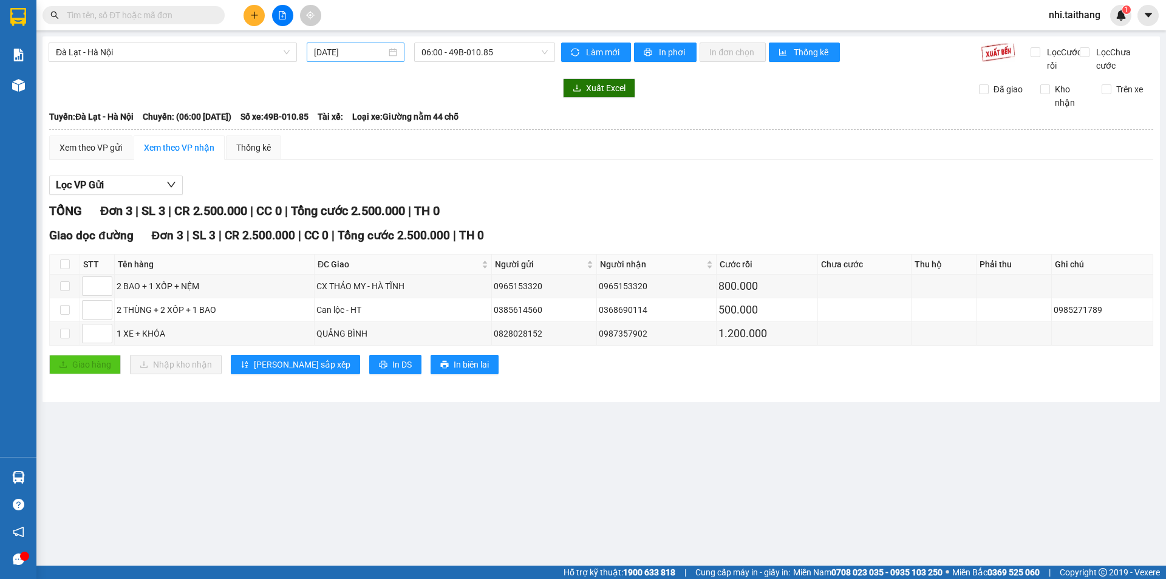
click at [344, 55] on input "[DATE]" at bounding box center [350, 52] width 72 height 13
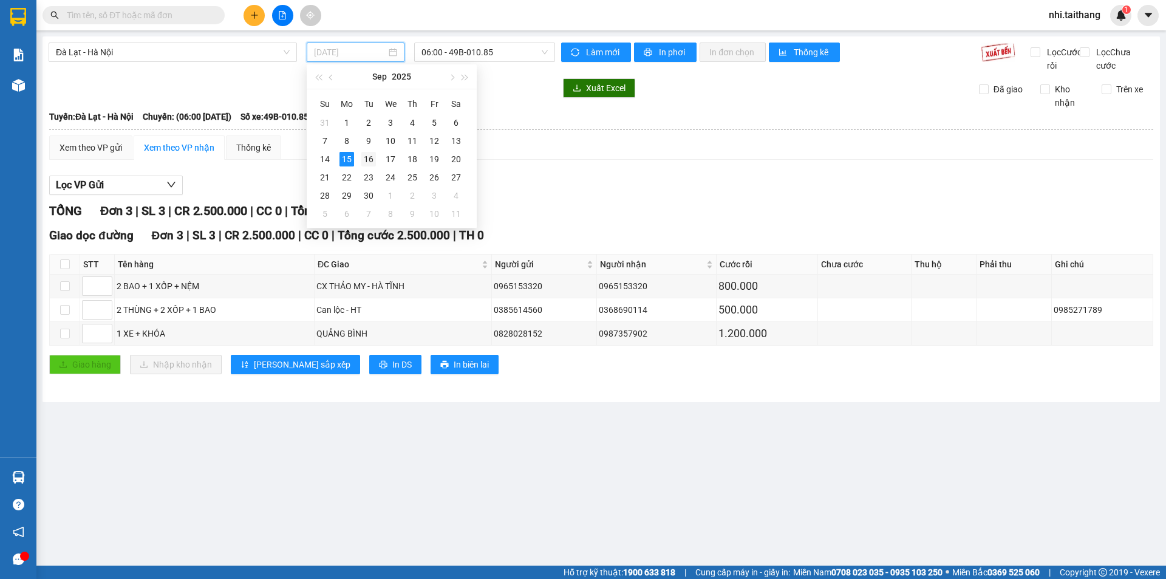
click at [370, 153] on div "16" at bounding box center [368, 159] width 15 height 15
type input "16/09/2025"
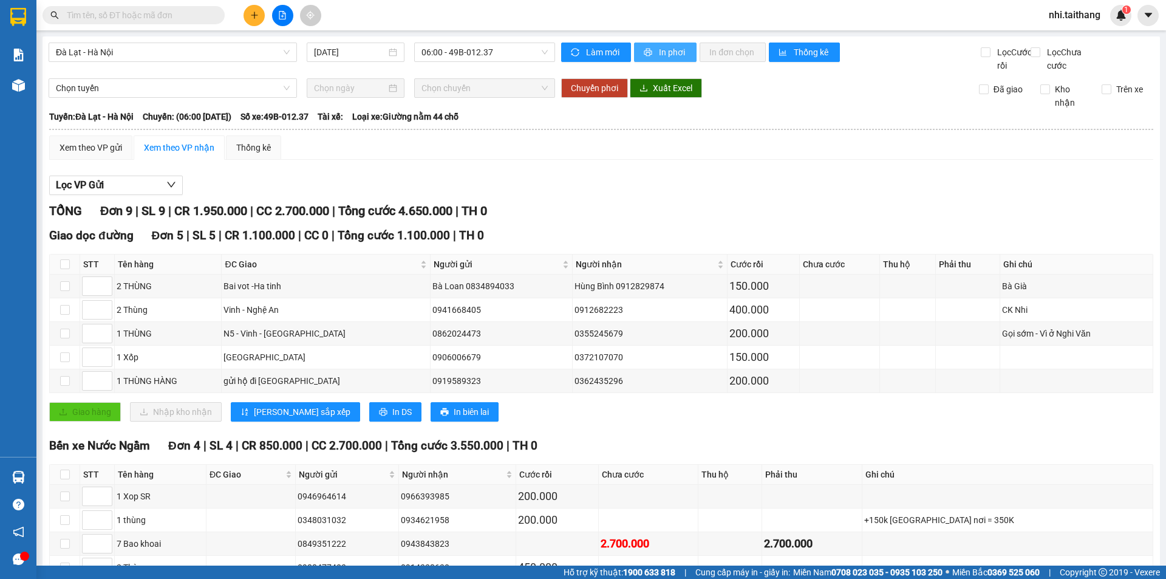
click at [666, 43] on button "In phơi" at bounding box center [665, 52] width 63 height 19
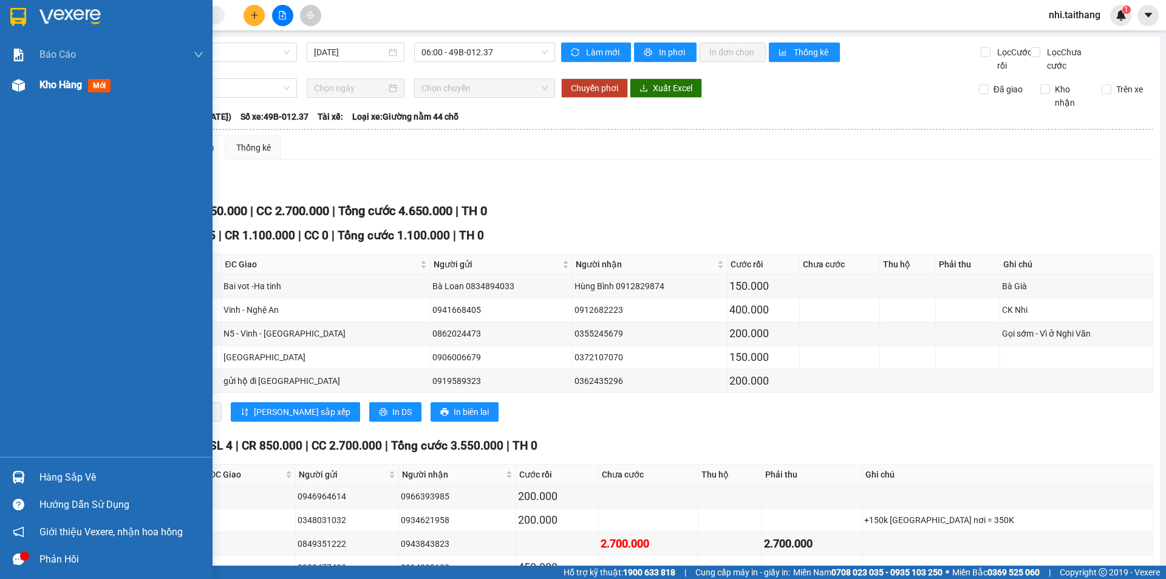
click at [8, 84] on div at bounding box center [18, 85] width 21 height 21
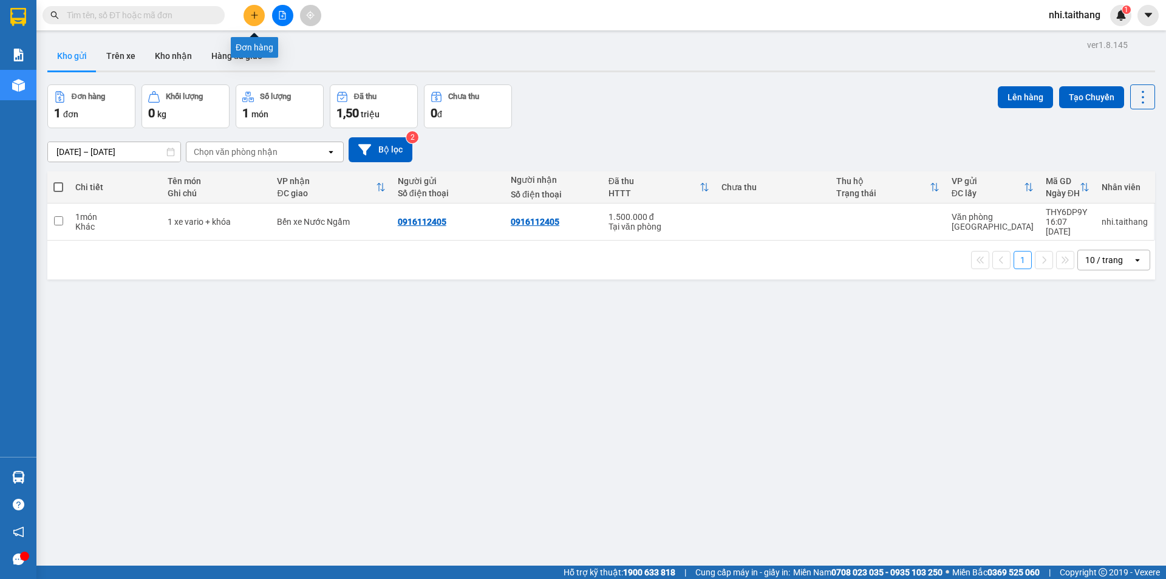
click at [257, 16] on icon "plus" at bounding box center [254, 15] width 9 height 9
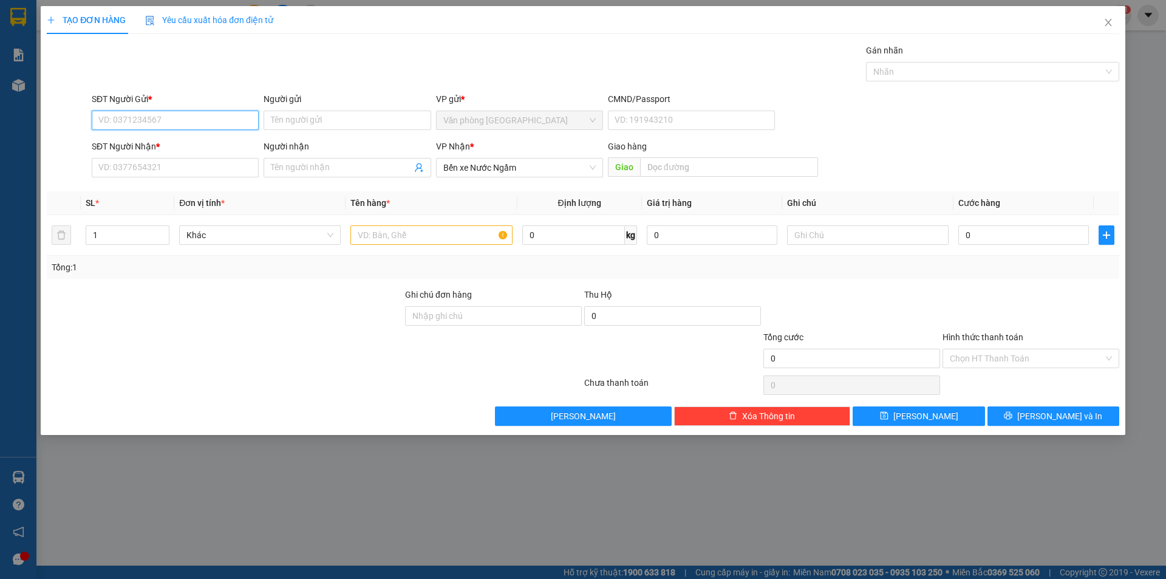
click at [191, 120] on input "SĐT Người Gửi *" at bounding box center [175, 120] width 167 height 19
type input "0563000555"
click at [208, 160] on input "SĐT Người Nhận *" at bounding box center [175, 167] width 167 height 19
type input "0359148557"
drag, startPoint x: 380, startPoint y: 229, endPoint x: 520, endPoint y: 217, distance: 140.8
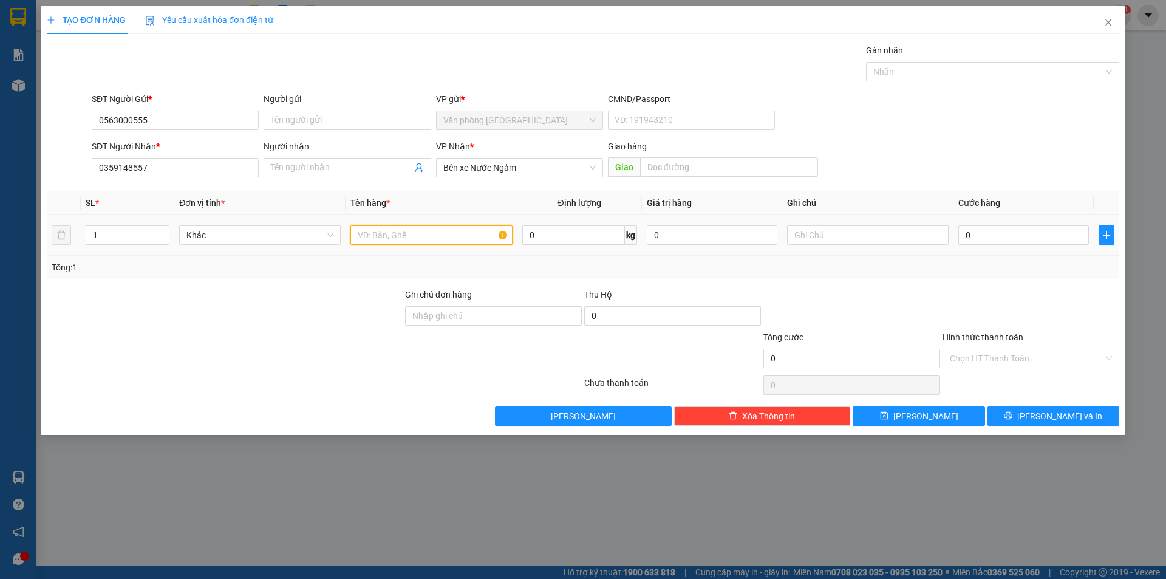
click at [383, 228] on input "text" at bounding box center [431, 234] width 162 height 19
click at [690, 162] on input "text" at bounding box center [729, 166] width 178 height 19
type input "HÀ TĨNH"
click at [383, 238] on input "text" at bounding box center [431, 234] width 162 height 19
type input "1 HỘP"
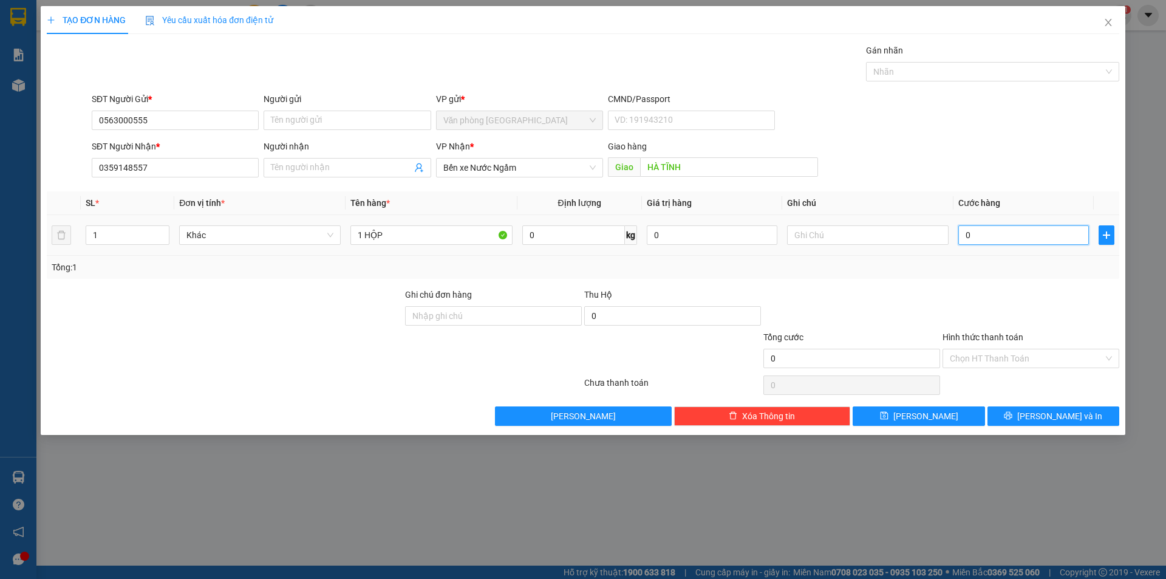
click at [970, 233] on input "0" at bounding box center [1023, 234] width 131 height 19
type input "001"
type input "1"
type input "0.010"
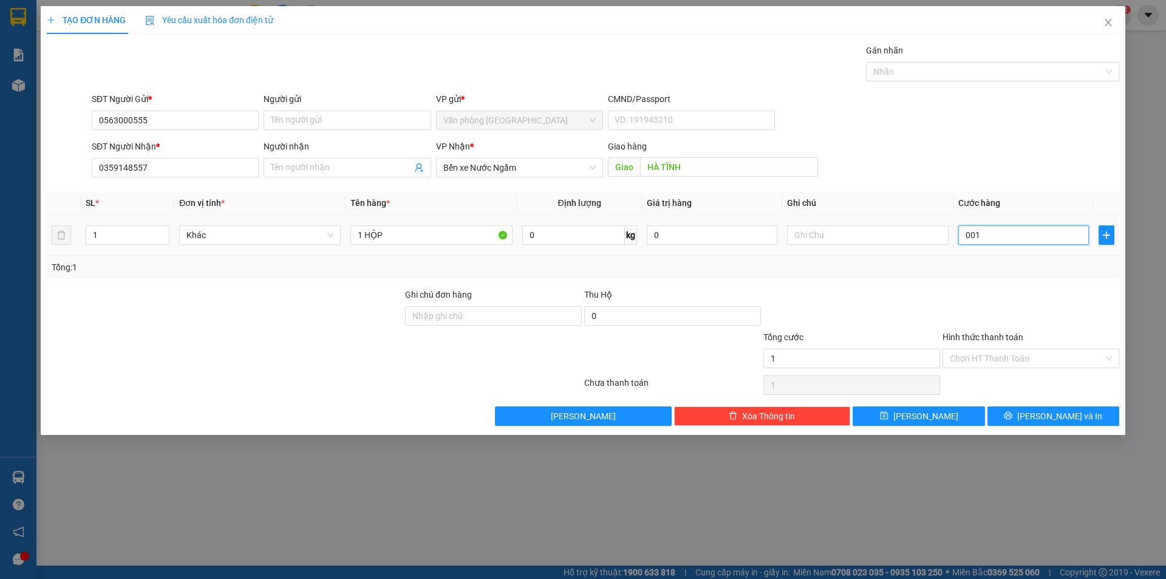
type input "10"
type input "00.100"
type input "100"
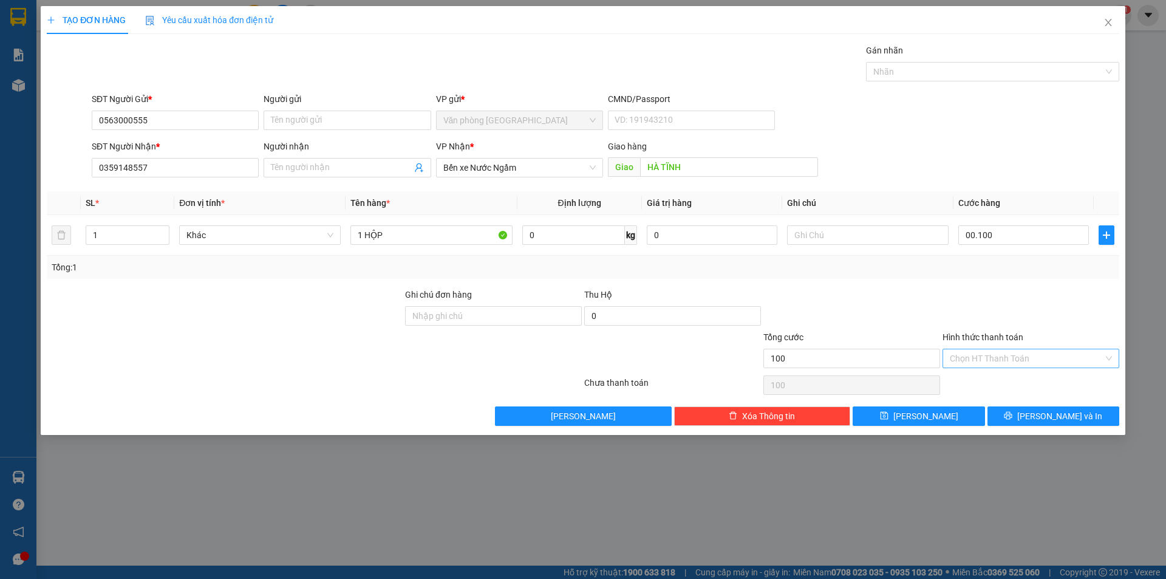
type input "100.000"
click at [969, 353] on input "Hình thức thanh toán" at bounding box center [1027, 358] width 154 height 18
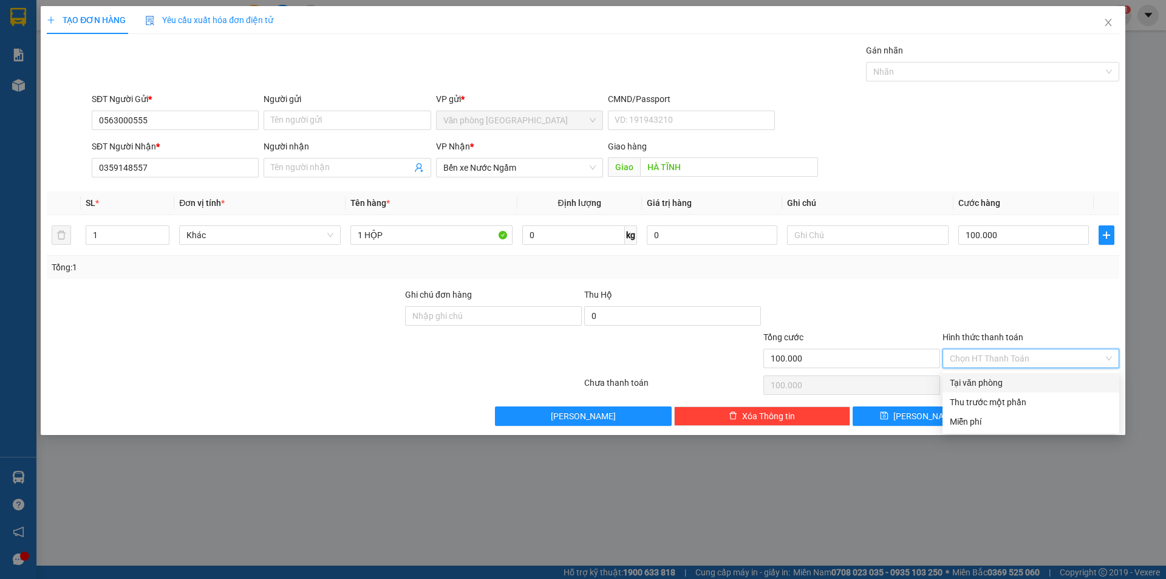
click at [982, 383] on div "Tại văn phòng" at bounding box center [1031, 382] width 162 height 13
type input "0"
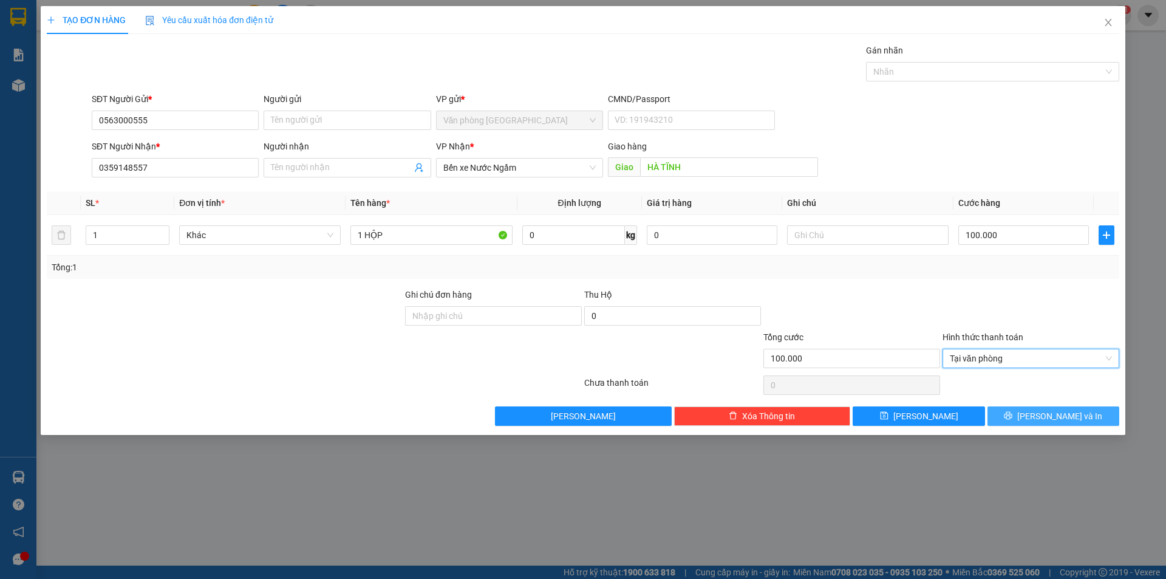
click at [1043, 410] on span "Lưu và In" at bounding box center [1059, 415] width 85 height 13
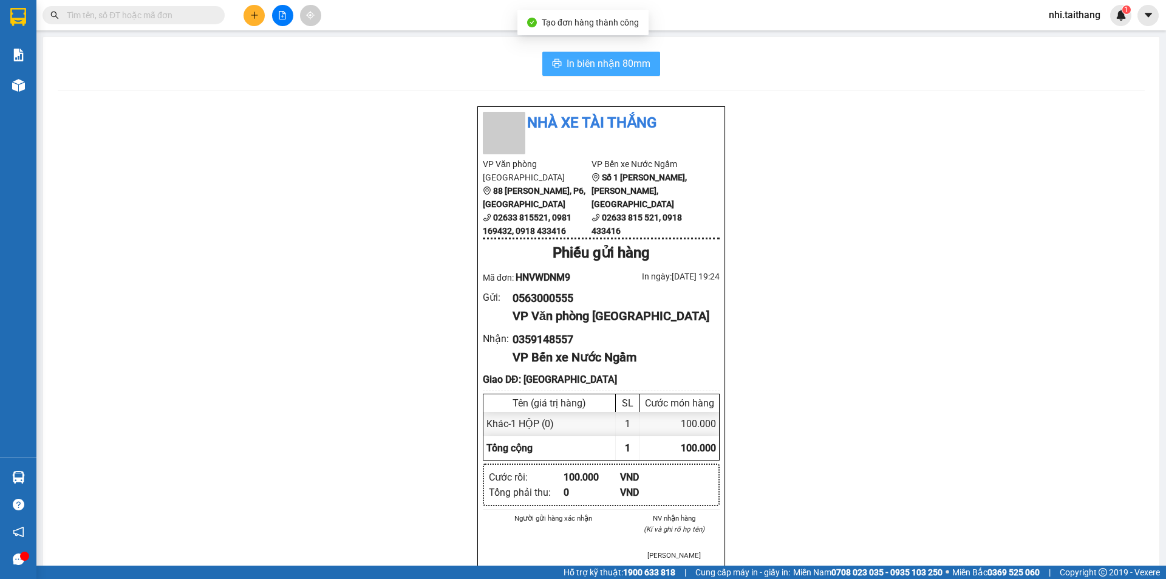
click at [618, 62] on span "In biên nhận 80mm" at bounding box center [609, 63] width 84 height 15
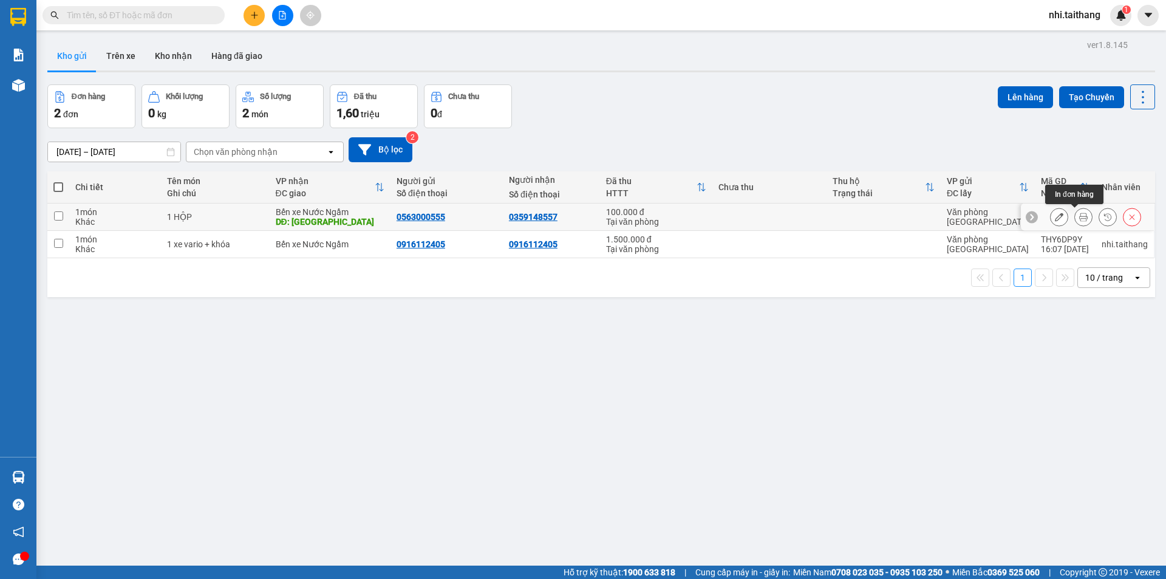
click at [1079, 213] on icon at bounding box center [1083, 217] width 9 height 9
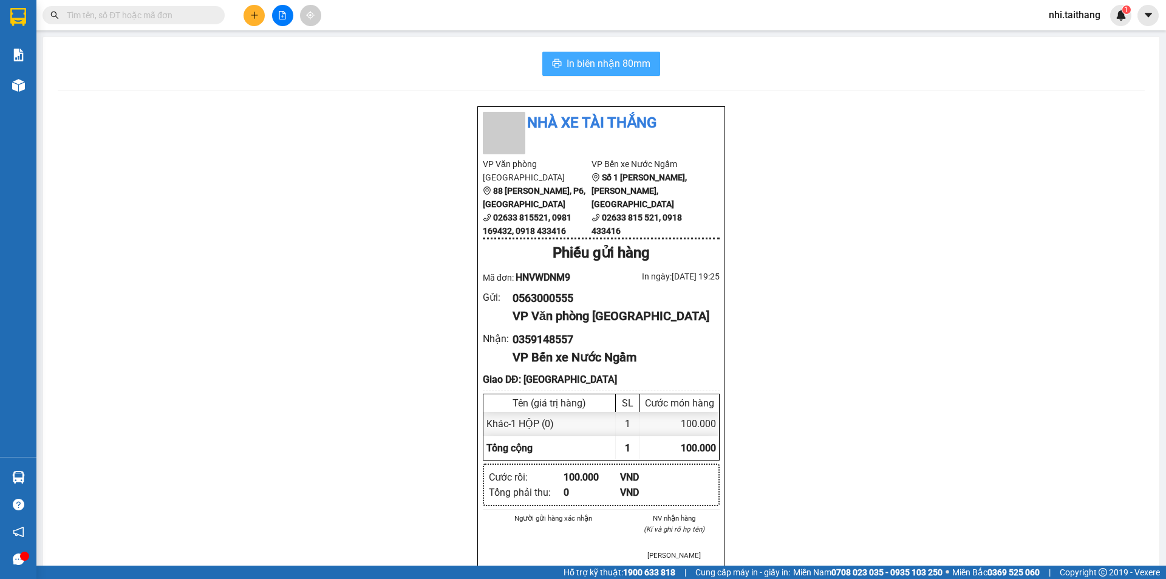
click at [621, 66] on span "In biên nhận 80mm" at bounding box center [609, 63] width 84 height 15
